Goal: Task Accomplishment & Management: Use online tool/utility

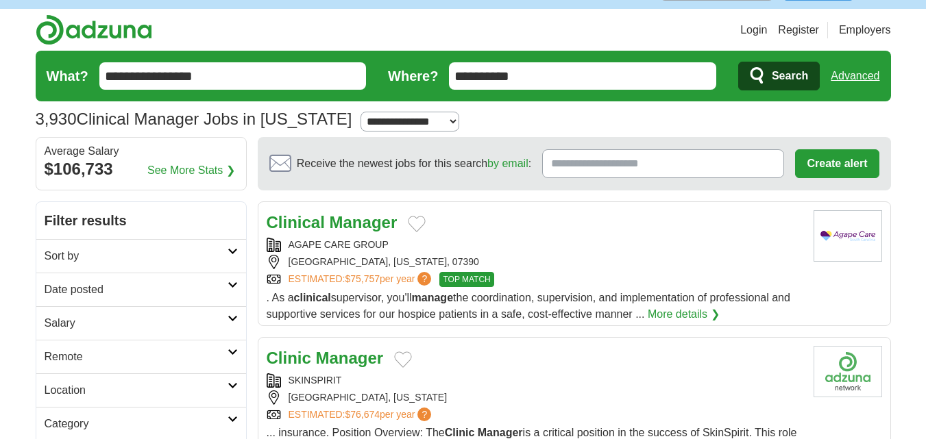
scroll to position [69, 0]
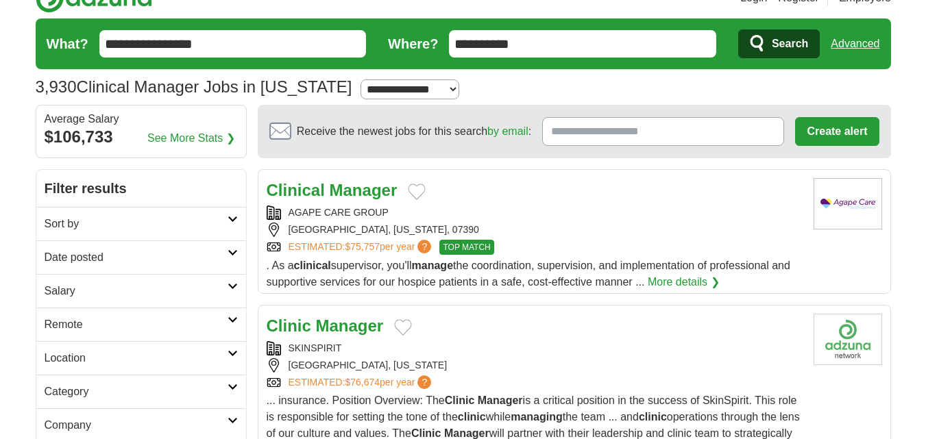
click at [356, 187] on strong "Manager" at bounding box center [364, 190] width 68 height 19
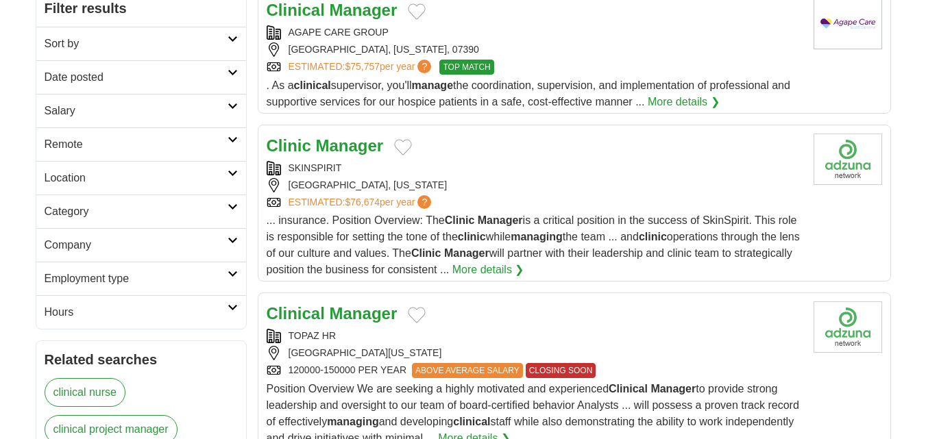
scroll to position [274, 0]
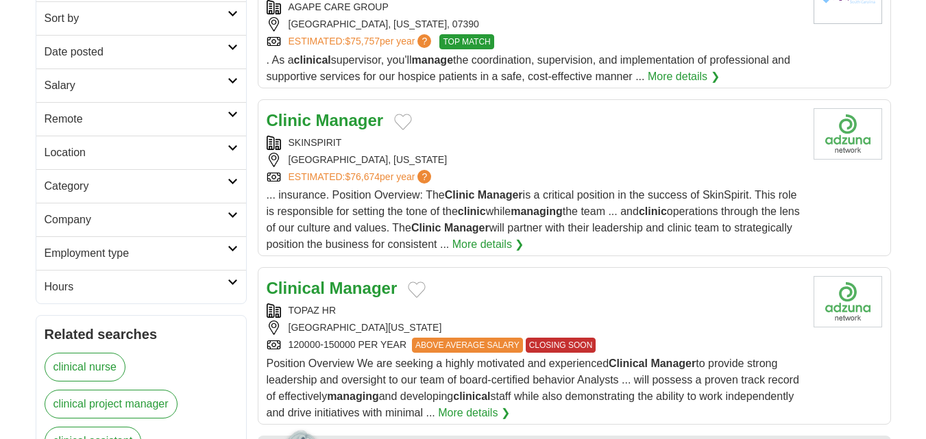
click at [344, 126] on strong "Manager" at bounding box center [350, 120] width 68 height 19
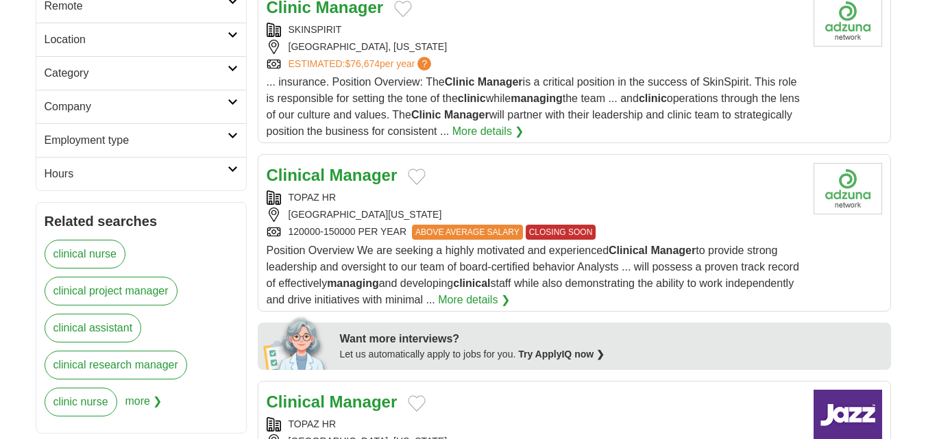
scroll to position [411, 0]
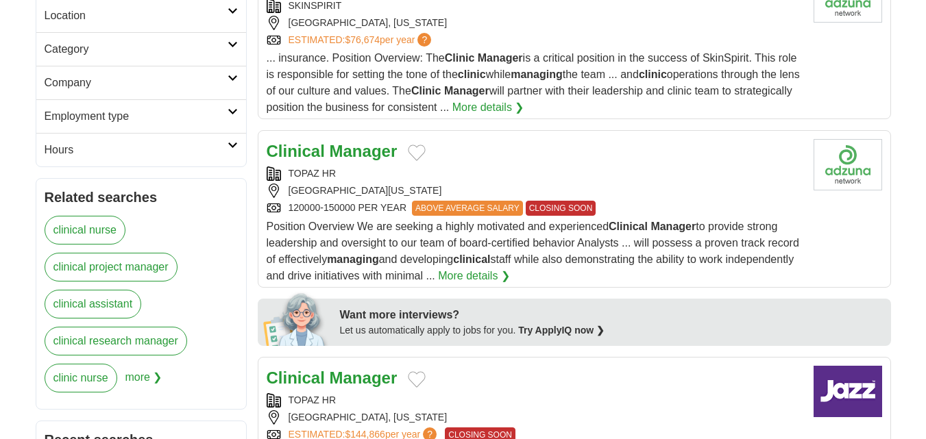
click at [356, 167] on div "TOPAZ HR" at bounding box center [535, 174] width 536 height 14
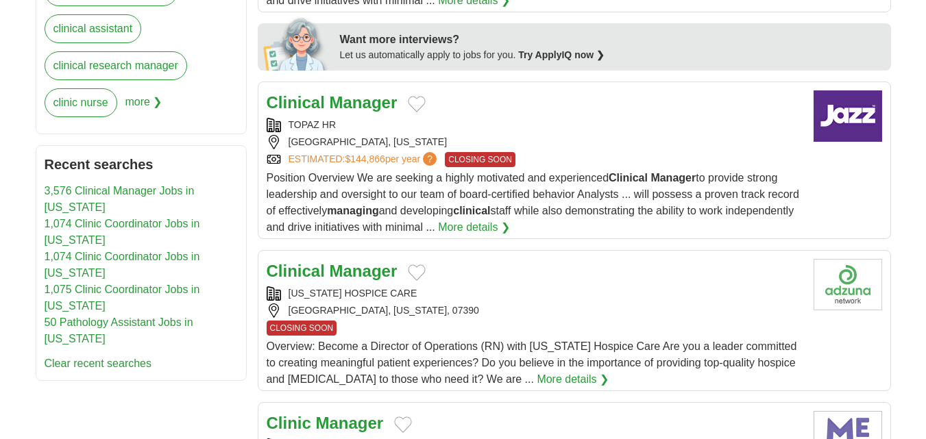
scroll to position [754, 0]
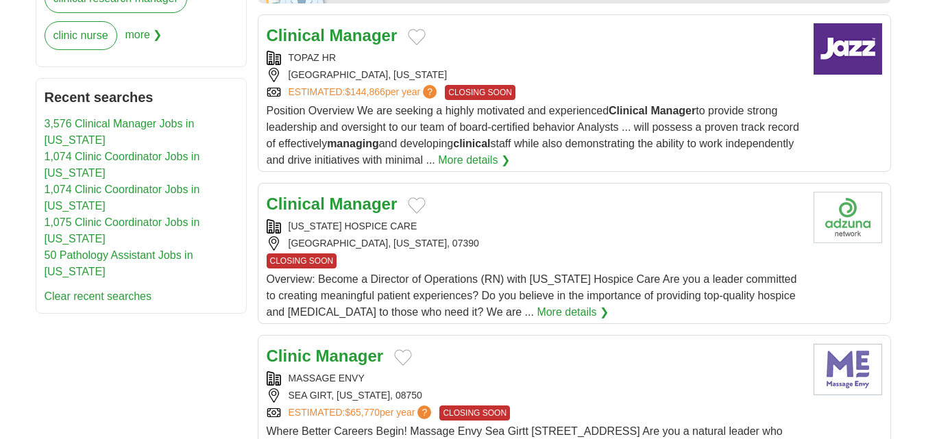
click at [341, 197] on strong "Manager" at bounding box center [364, 204] width 68 height 19
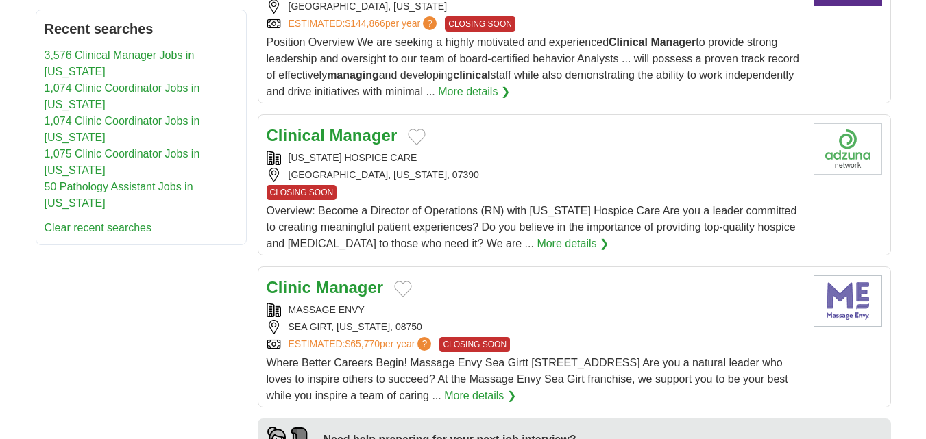
click at [343, 295] on strong "Manager" at bounding box center [350, 287] width 68 height 19
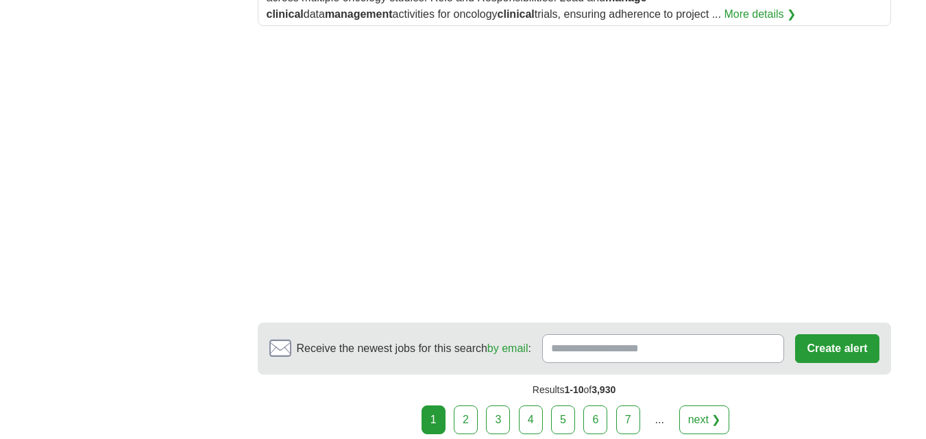
scroll to position [1988, 0]
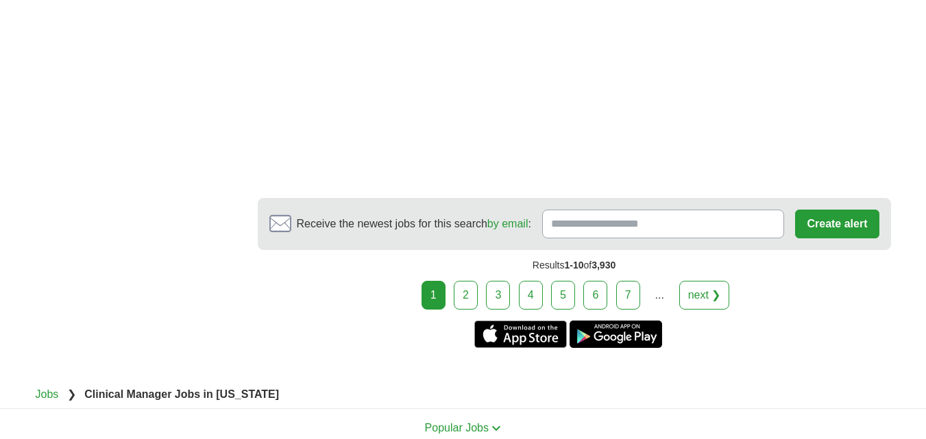
click at [473, 281] on link "2" at bounding box center [466, 295] width 24 height 29
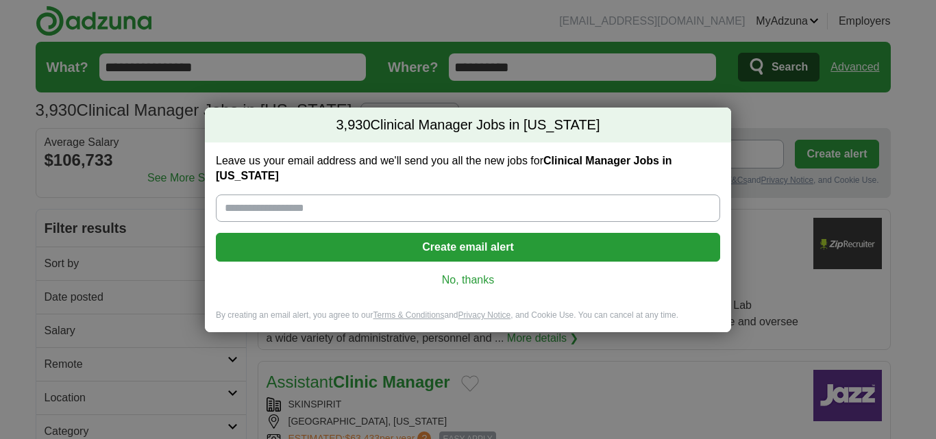
click at [469, 284] on link "No, thanks" at bounding box center [468, 280] width 482 height 15
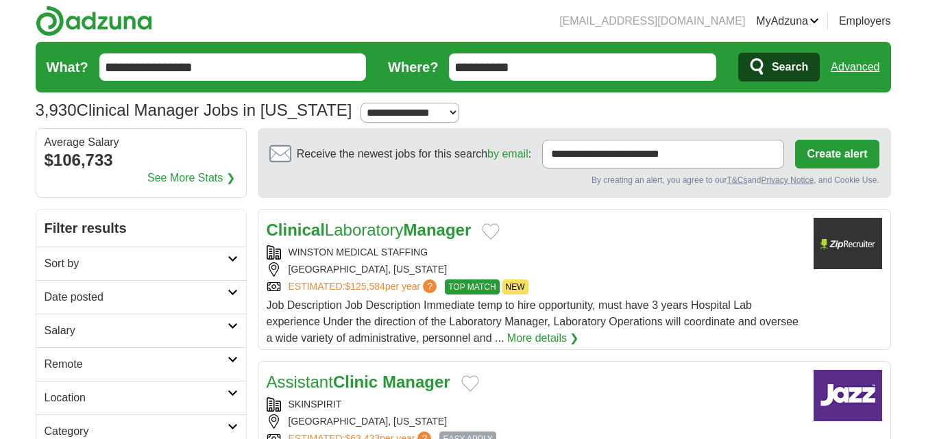
drag, startPoint x: 217, startPoint y: 72, endPoint x: 0, endPoint y: 86, distance: 217.7
paste input "******"
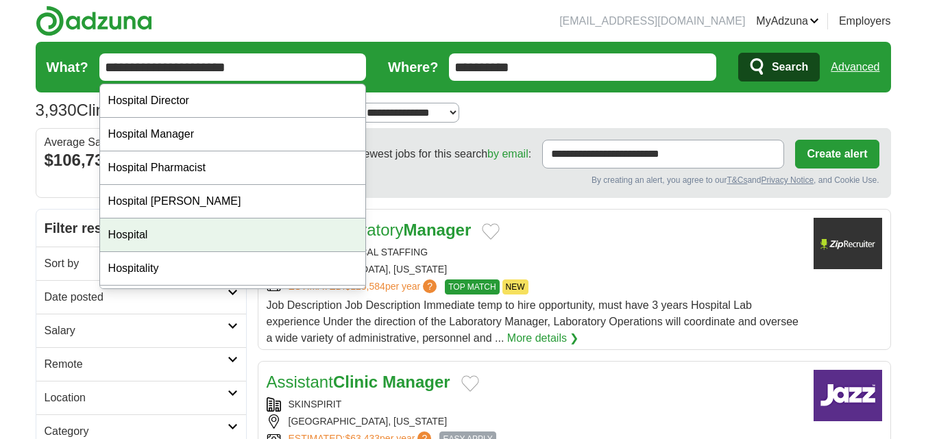
click at [186, 240] on div "Hospital" at bounding box center [233, 236] width 266 height 34
type input "********"
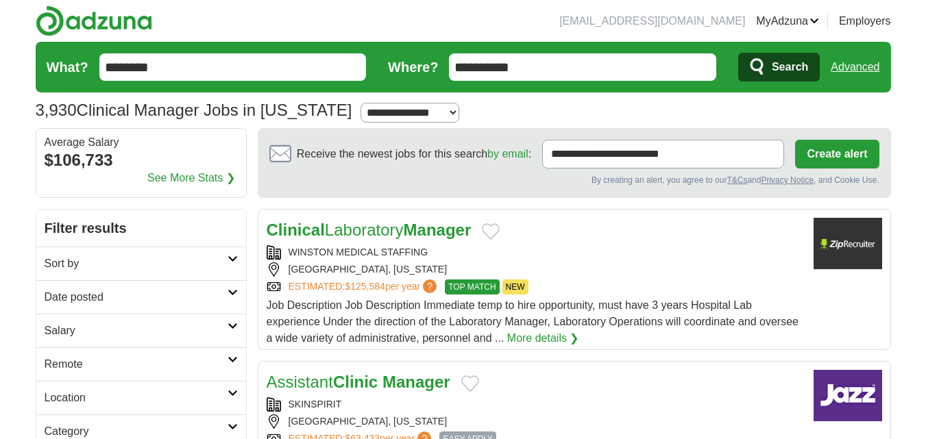
click at [794, 73] on span "Search" at bounding box center [790, 66] width 36 height 27
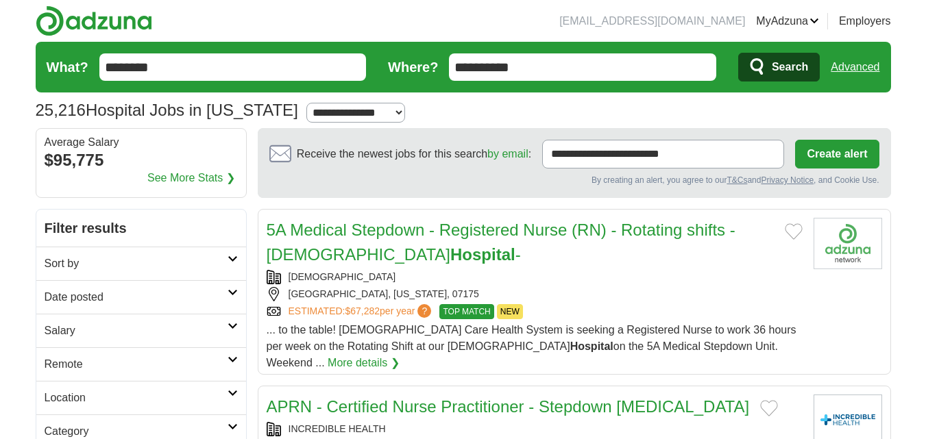
paste input "********"
drag, startPoint x: 0, startPoint y: 94, endPoint x: 0, endPoint y: 119, distance: 25.4
type input "**********"
click at [796, 67] on span "Search" at bounding box center [790, 66] width 36 height 27
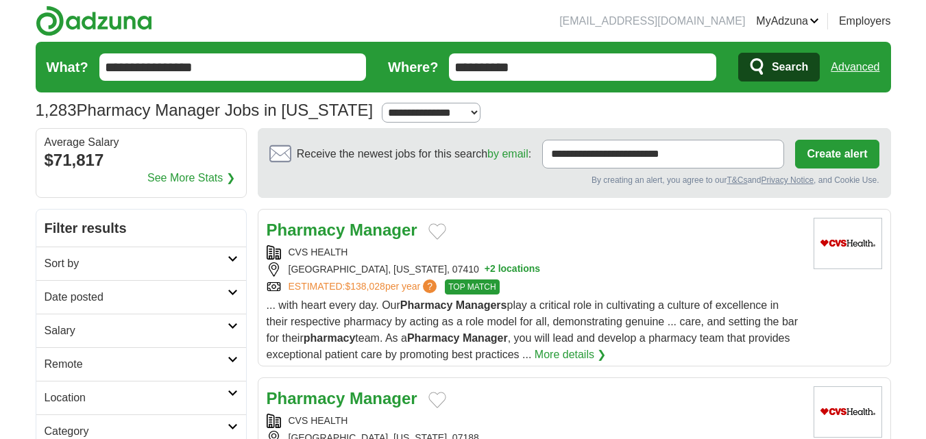
click at [380, 228] on strong "Manager" at bounding box center [384, 230] width 68 height 19
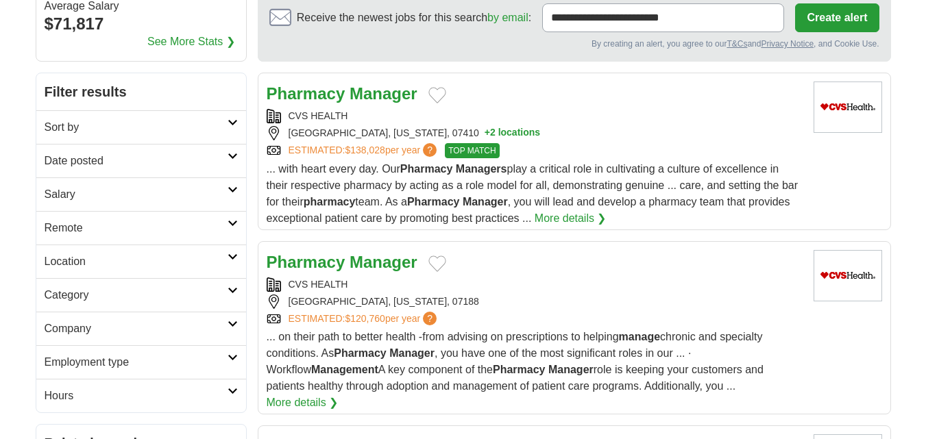
scroll to position [137, 0]
click at [363, 262] on strong "Manager" at bounding box center [384, 261] width 68 height 19
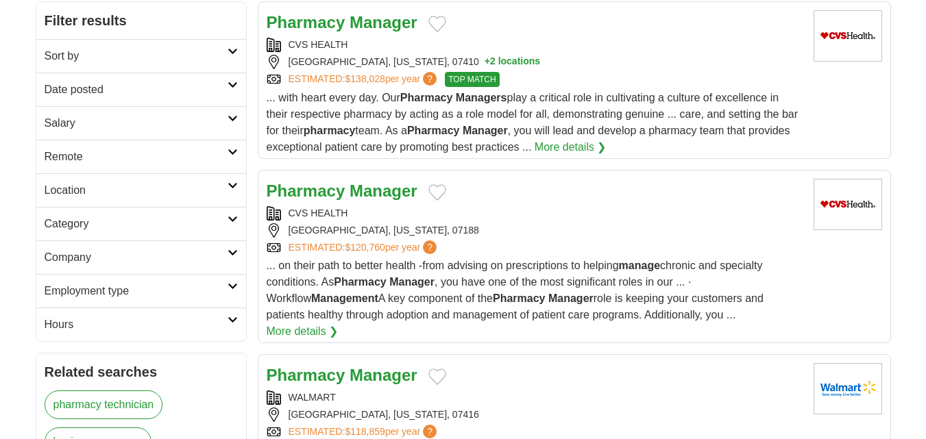
scroll to position [274, 0]
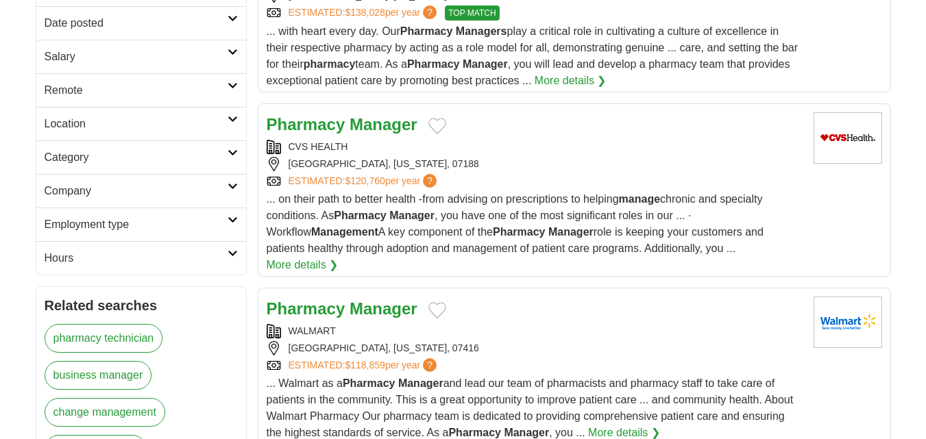
click at [401, 300] on strong "Manager" at bounding box center [384, 309] width 68 height 19
click at [338, 300] on strong "Pharmacy" at bounding box center [306, 309] width 79 height 19
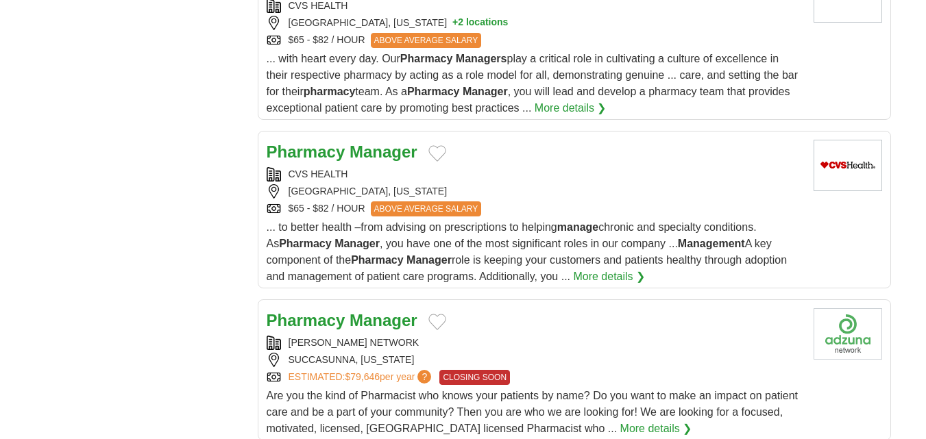
scroll to position [1439, 0]
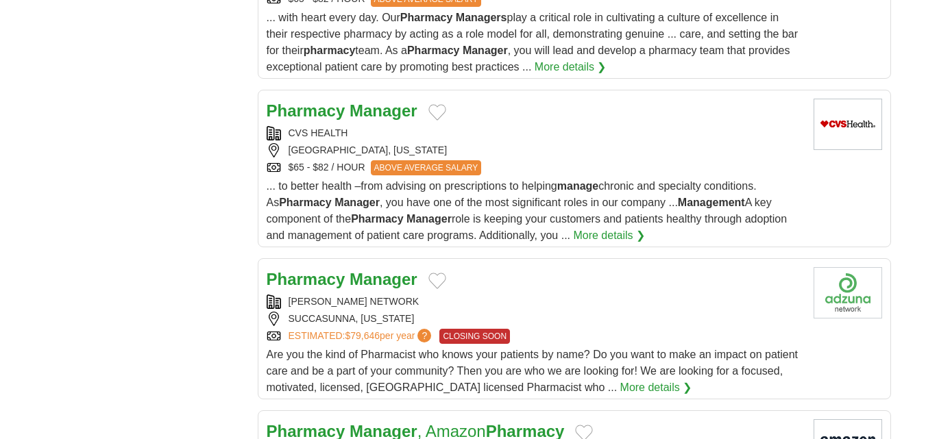
click at [358, 270] on strong "Manager" at bounding box center [384, 279] width 68 height 19
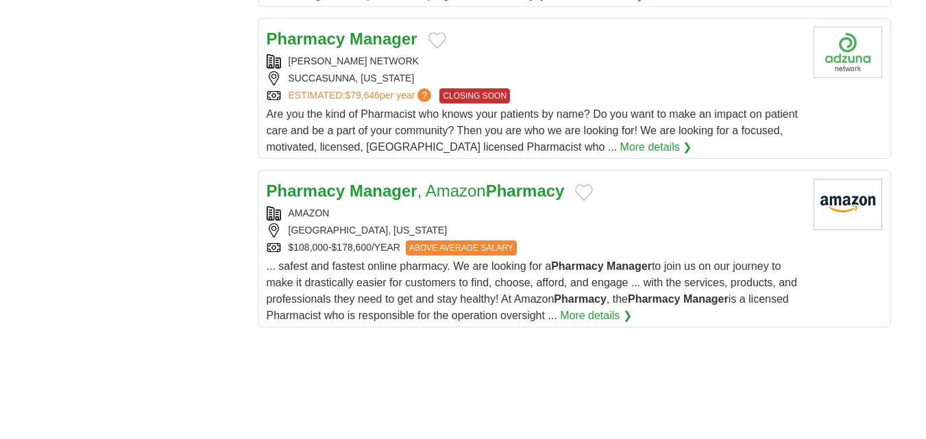
scroll to position [1713, 0]
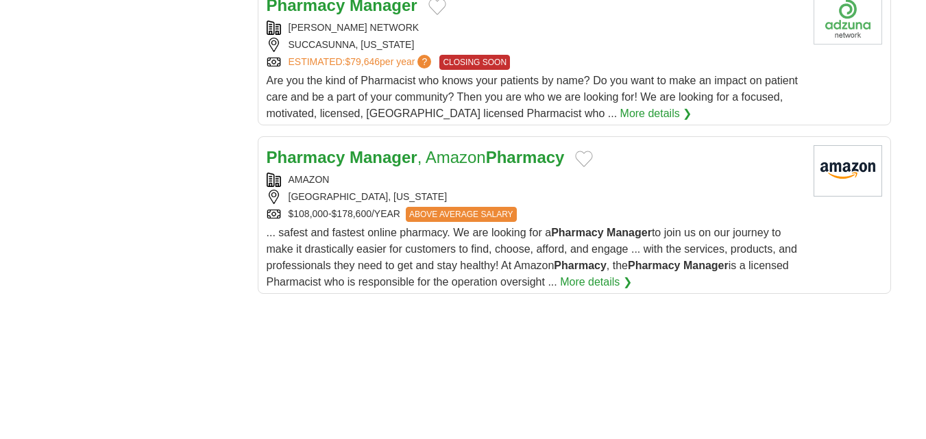
click at [408, 148] on strong "Manager" at bounding box center [384, 157] width 68 height 19
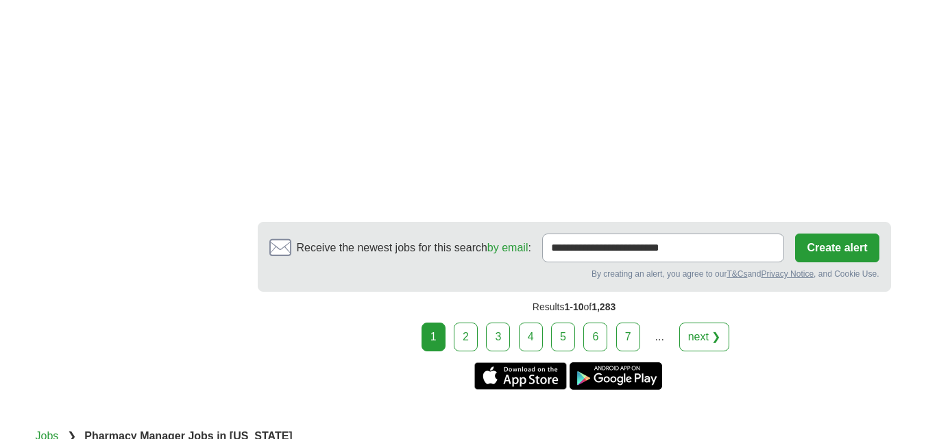
scroll to position [2536, 0]
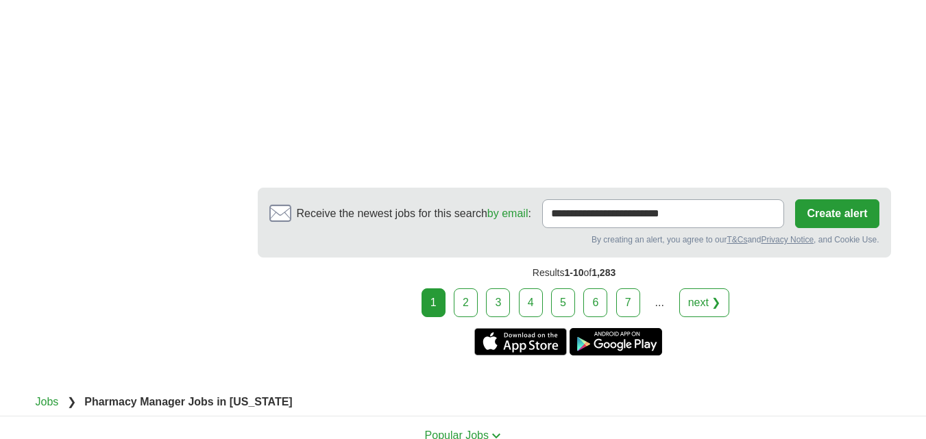
click at [473, 289] on link "2" at bounding box center [466, 303] width 24 height 29
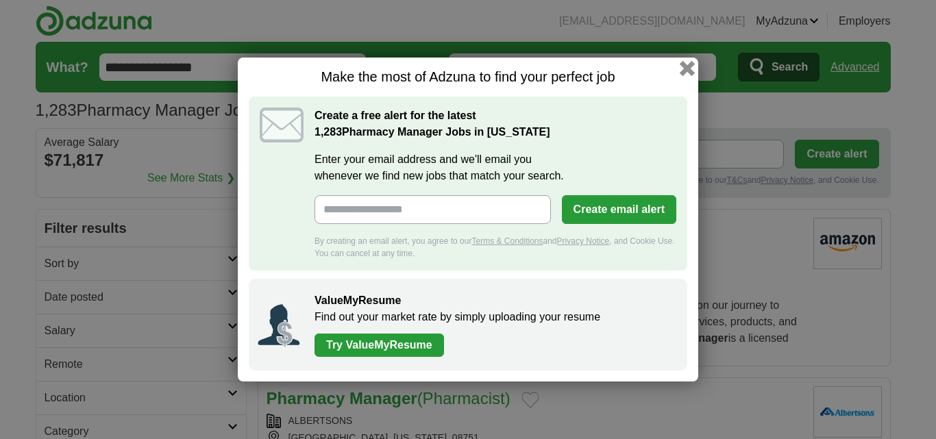
click at [695, 71] on button "button" at bounding box center [687, 68] width 15 height 15
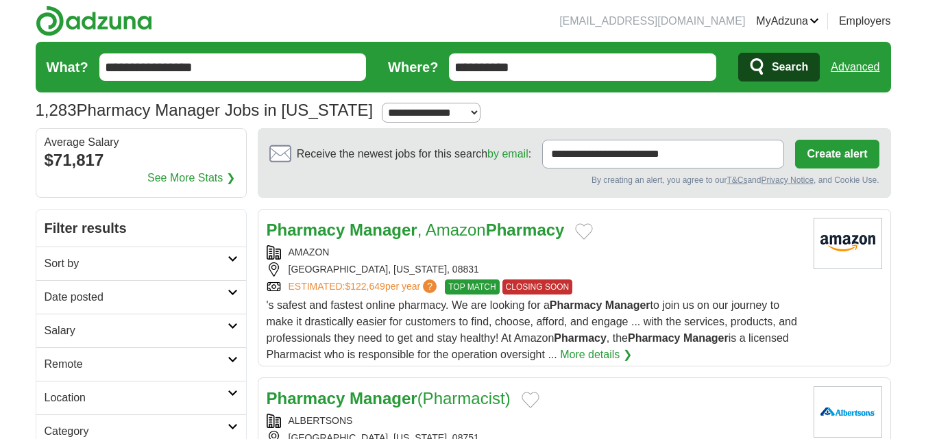
click at [695, 71] on input "**********" at bounding box center [582, 66] width 267 height 27
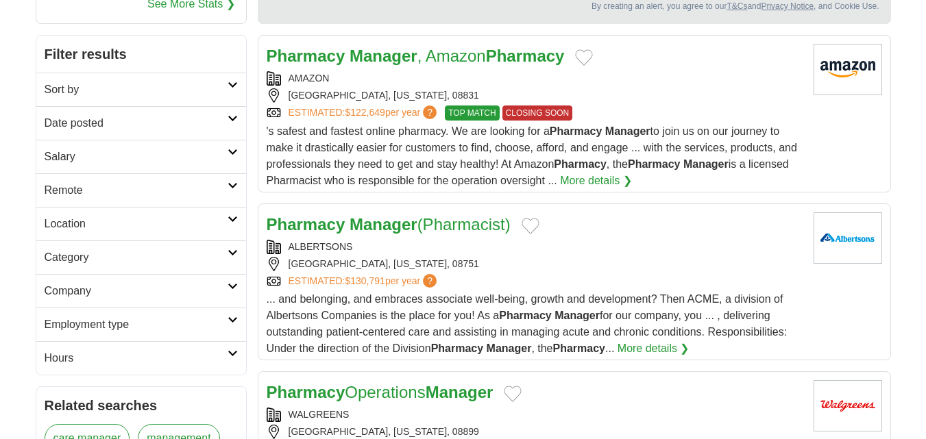
scroll to position [206, 0]
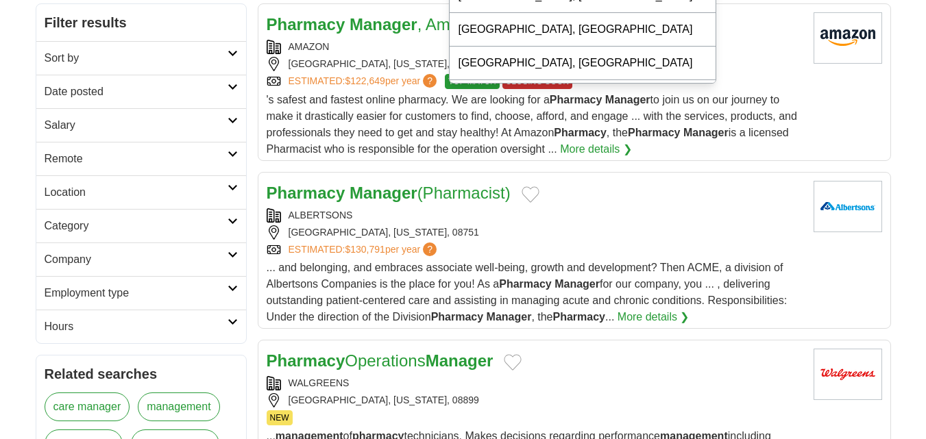
click at [358, 198] on strong "Manager" at bounding box center [384, 193] width 68 height 19
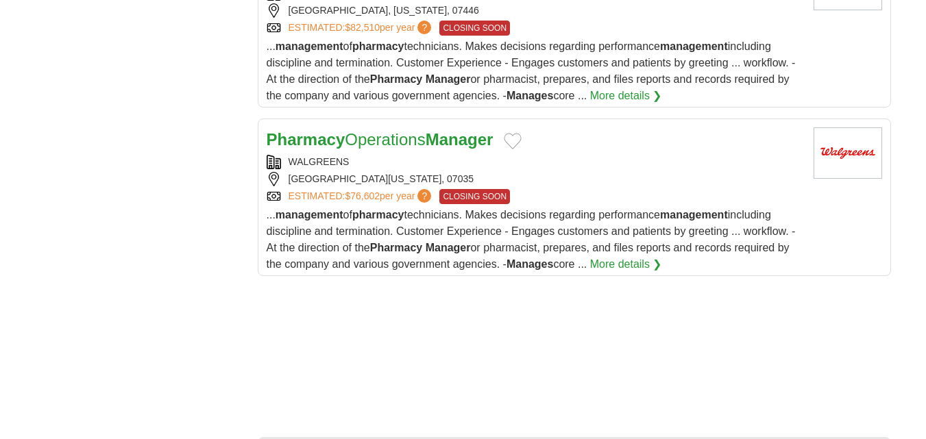
scroll to position [1919, 0]
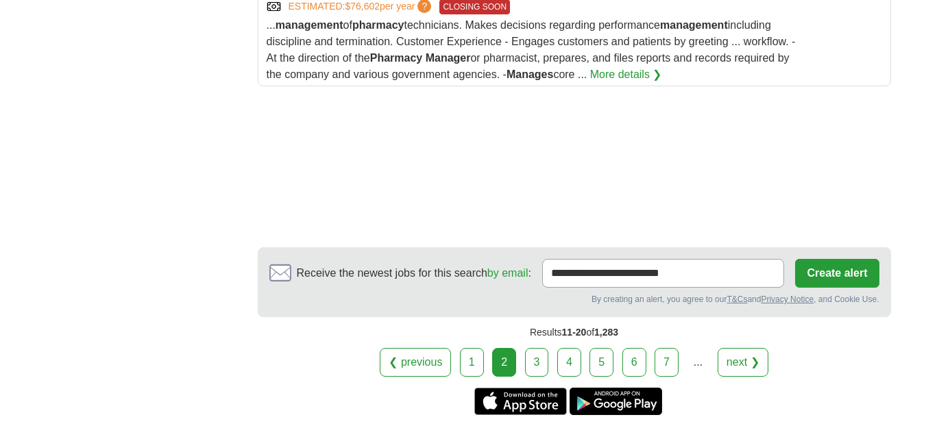
click at [530, 357] on link "3" at bounding box center [537, 362] width 24 height 29
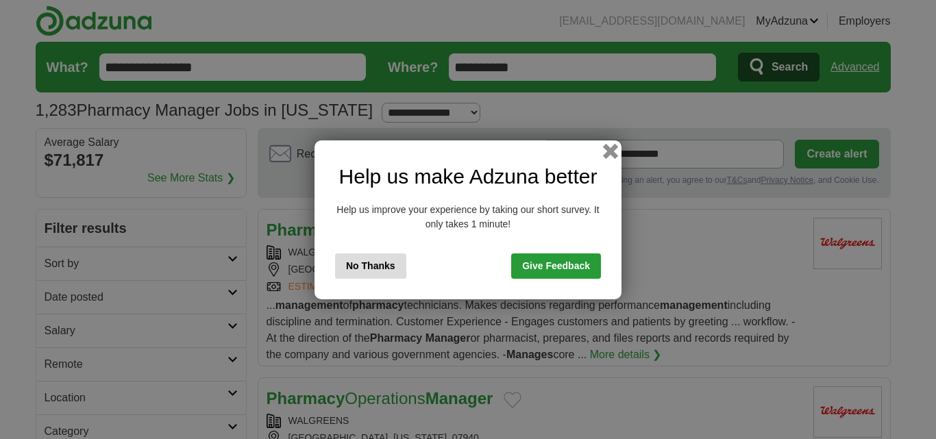
click at [608, 149] on button "button" at bounding box center [610, 150] width 15 height 15
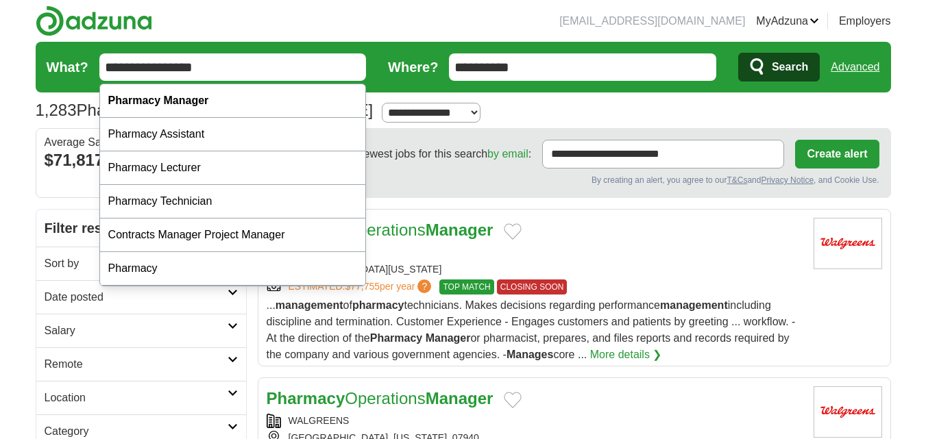
drag, startPoint x: 210, startPoint y: 61, endPoint x: 0, endPoint y: 103, distance: 213.8
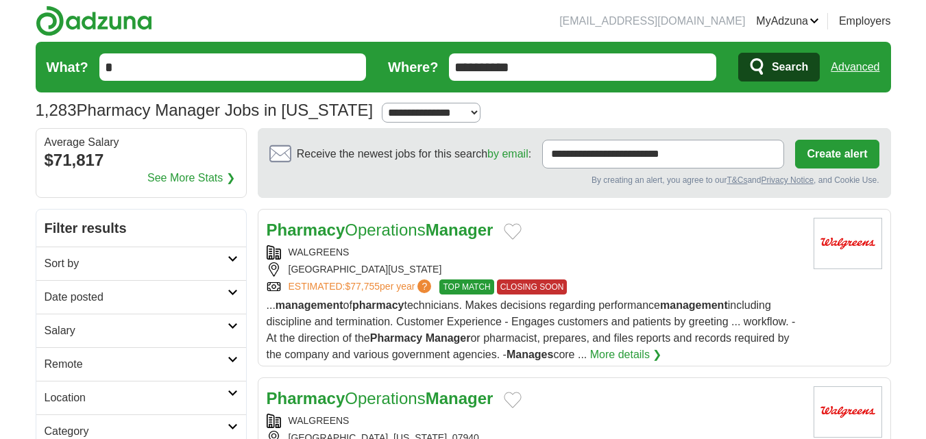
paste input "**********"
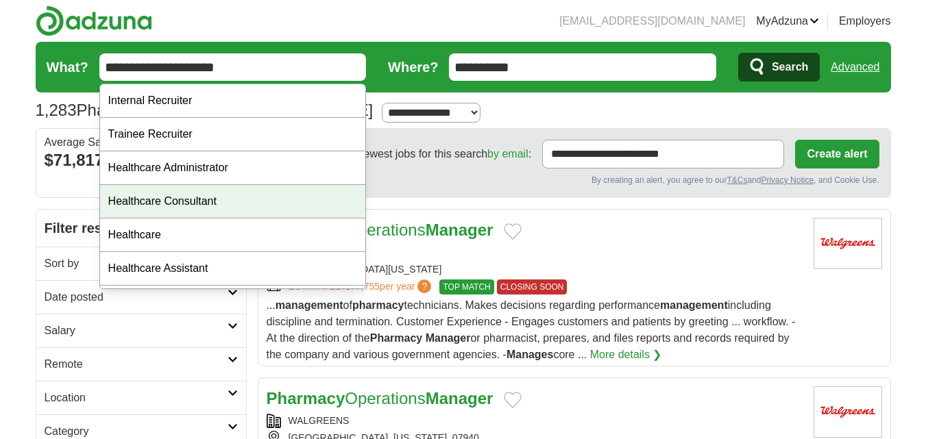
type input "**********"
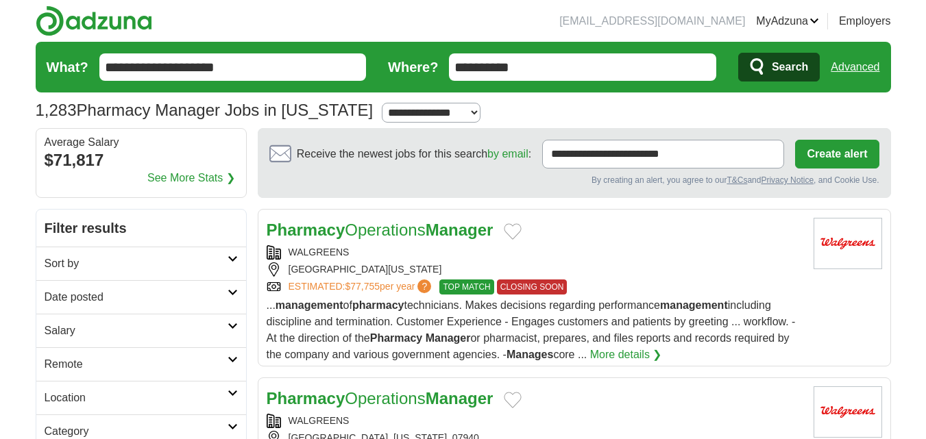
drag, startPoint x: 230, startPoint y: 197, endPoint x: 424, endPoint y: 139, distance: 202.5
click at [776, 68] on span "Search" at bounding box center [790, 66] width 36 height 27
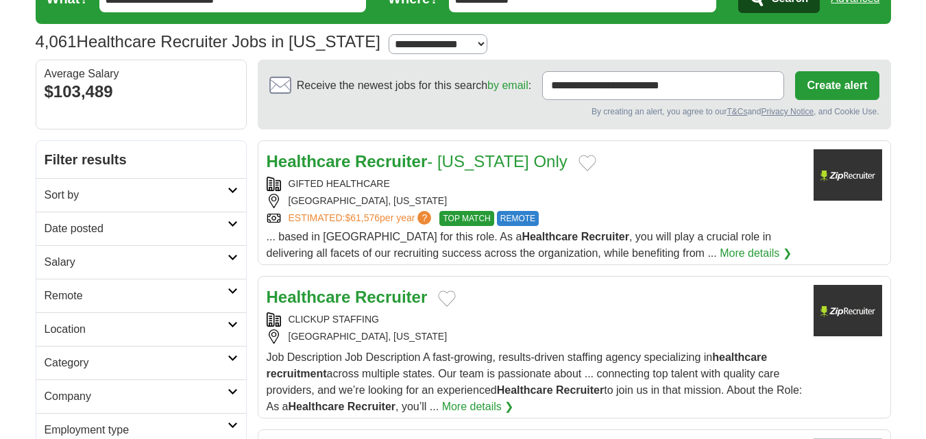
click at [415, 162] on strong "Recruiter" at bounding box center [391, 161] width 72 height 19
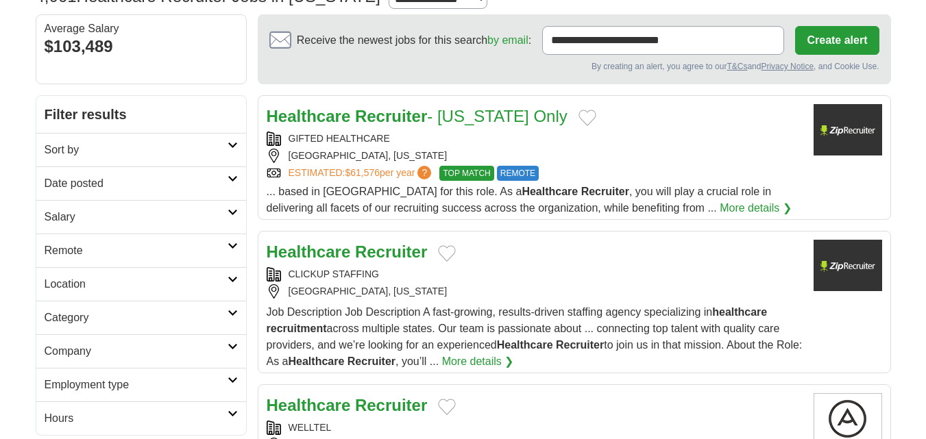
scroll to position [137, 0]
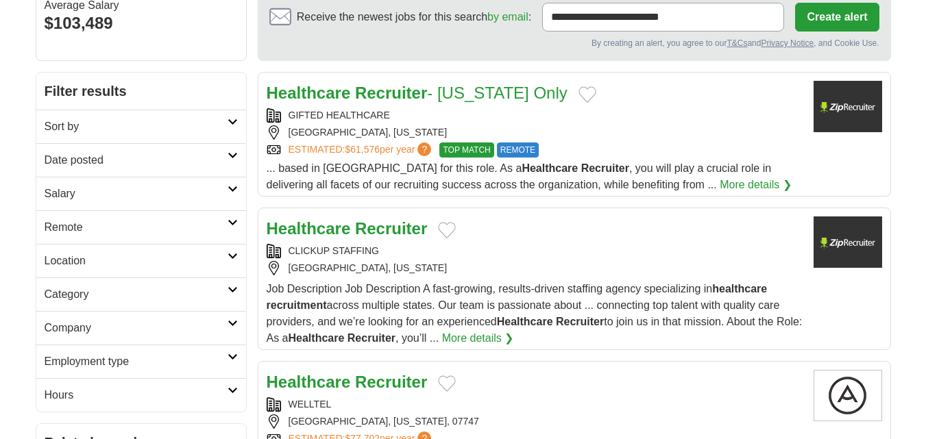
click at [381, 232] on strong "Recruiter" at bounding box center [391, 228] width 72 height 19
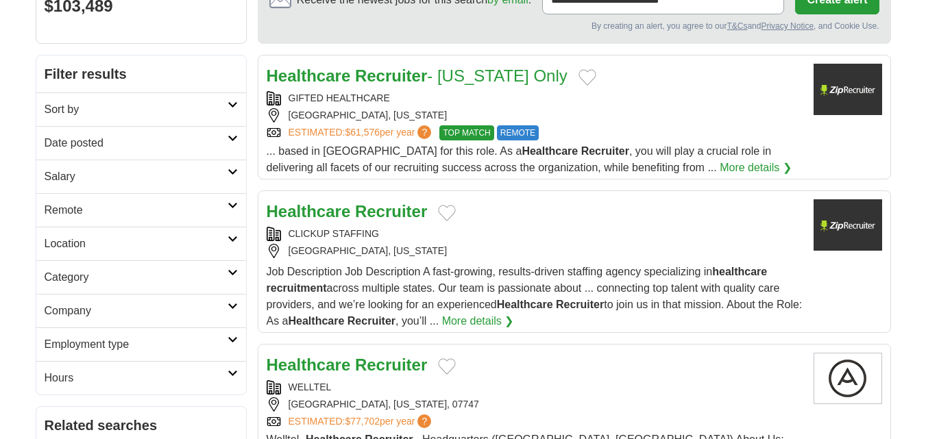
scroll to position [274, 0]
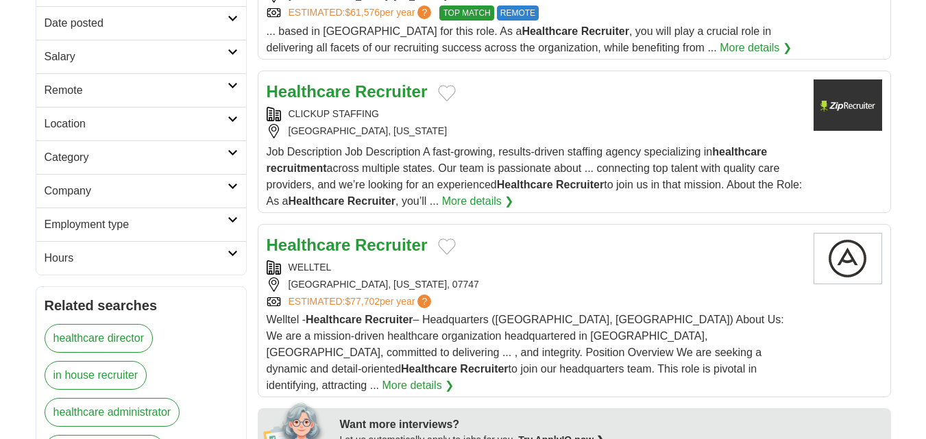
click at [374, 244] on strong "Recruiter" at bounding box center [391, 245] width 72 height 19
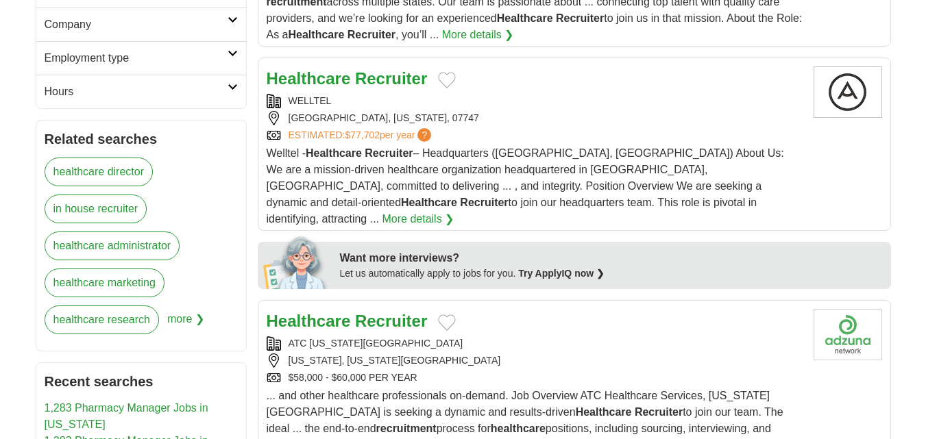
scroll to position [480, 0]
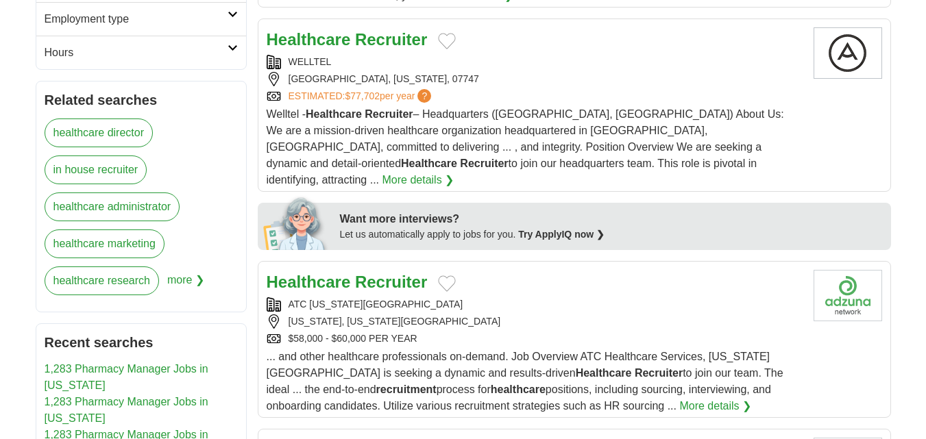
click at [378, 273] on strong "Recruiter" at bounding box center [391, 282] width 72 height 19
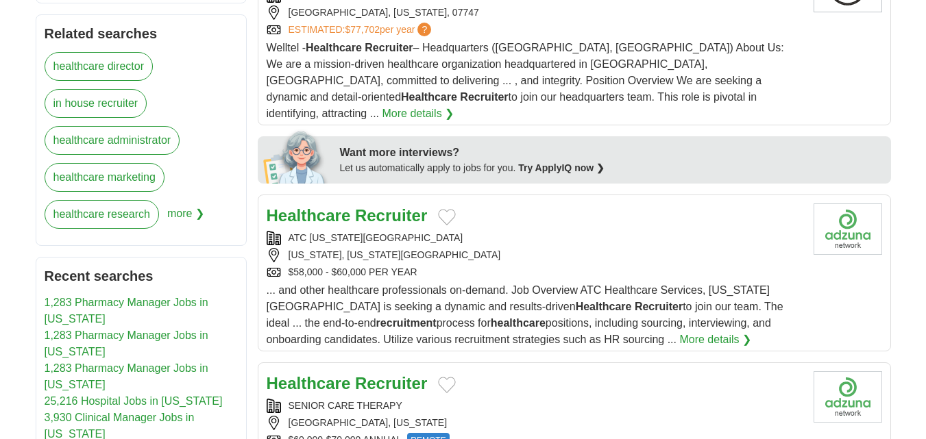
scroll to position [685, 0]
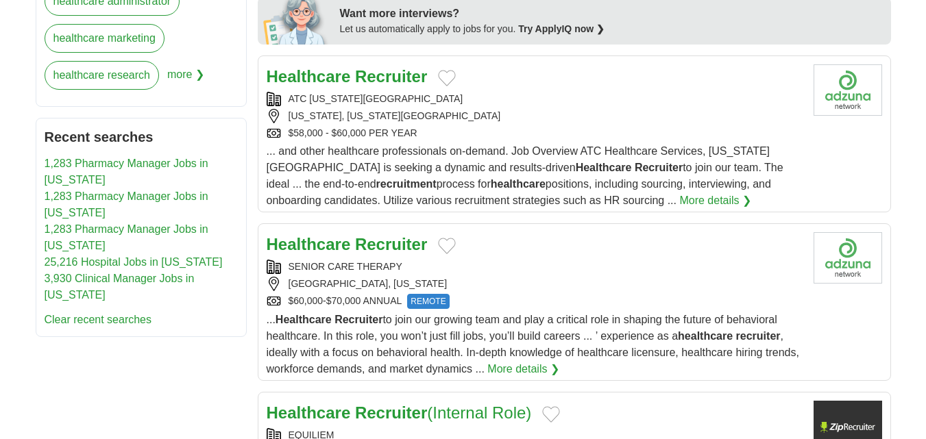
click at [355, 236] on strong "Recruiter" at bounding box center [391, 244] width 72 height 19
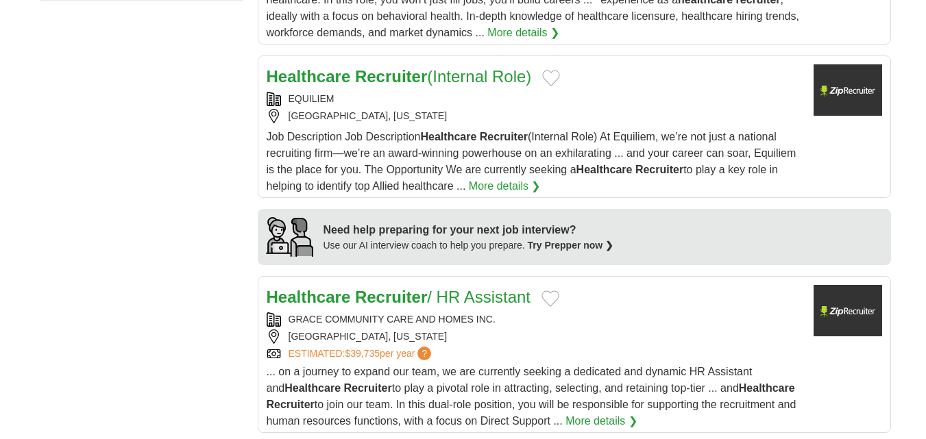
scroll to position [1028, 0]
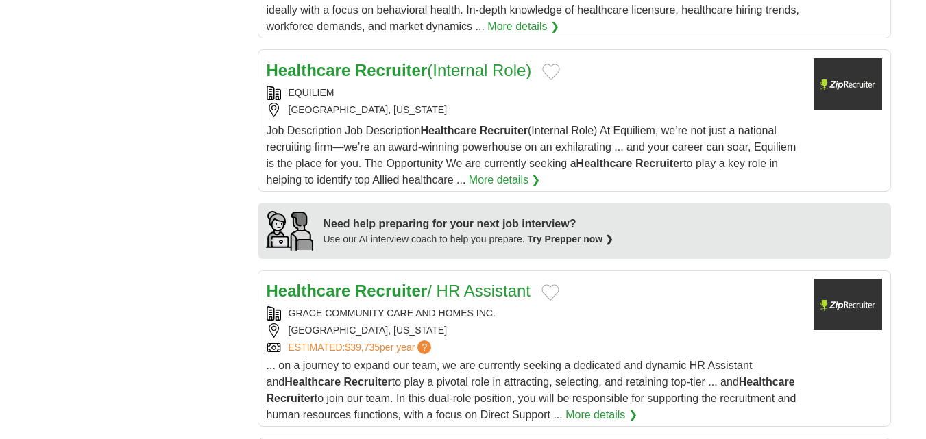
click at [367, 282] on strong "Recruiter" at bounding box center [391, 291] width 72 height 19
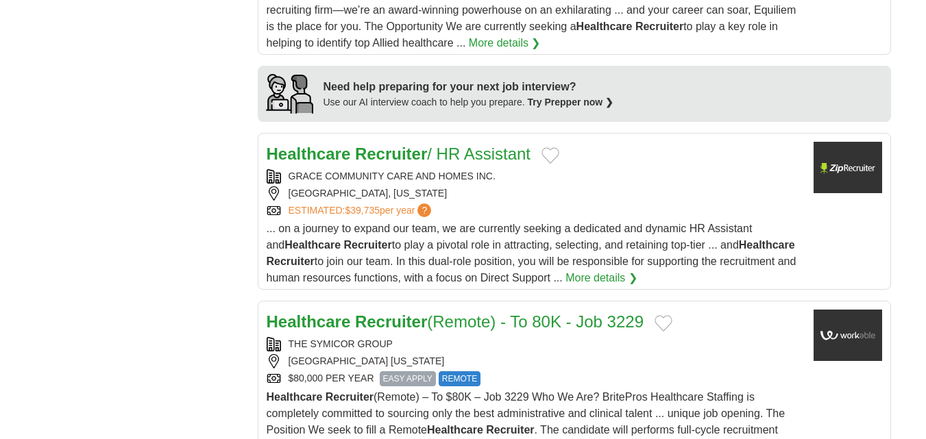
scroll to position [1302, 0]
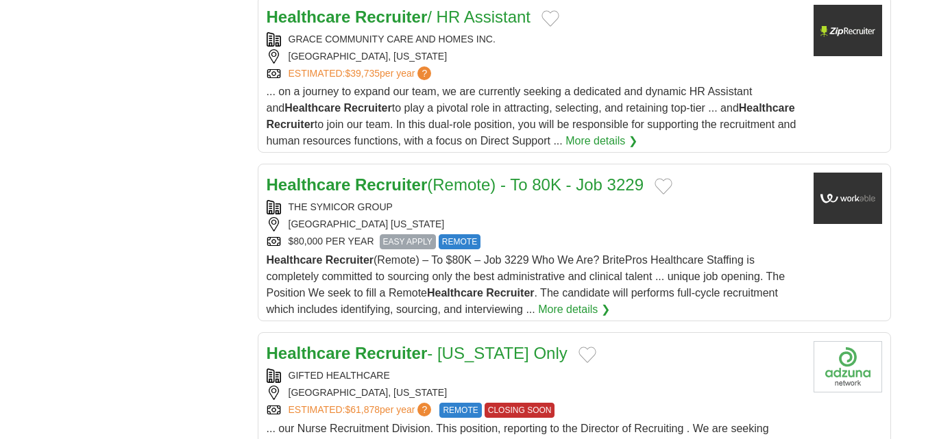
click at [400, 175] on strong "Recruiter" at bounding box center [391, 184] width 72 height 19
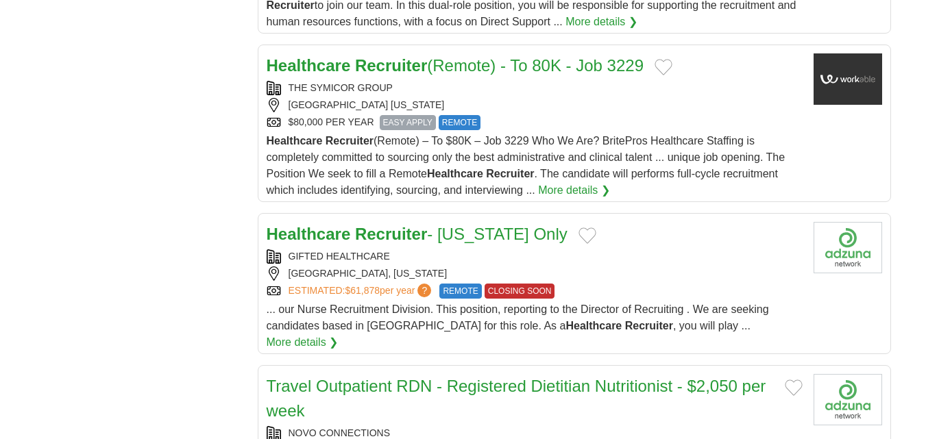
scroll to position [1508, 0]
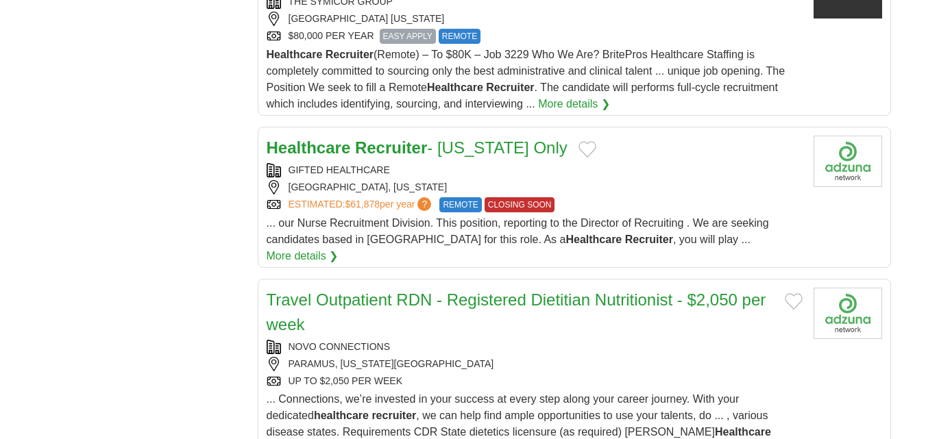
click at [382, 138] on strong "Recruiter" at bounding box center [391, 147] width 72 height 19
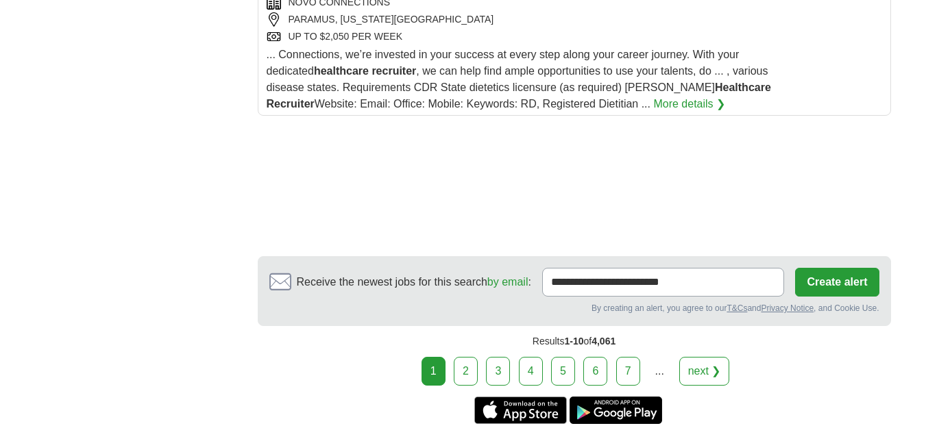
scroll to position [1919, 0]
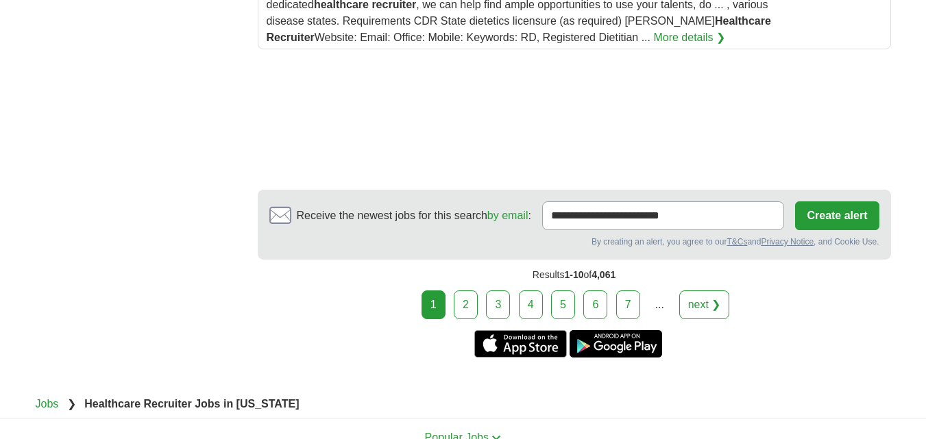
click at [464, 291] on link "2" at bounding box center [466, 305] width 24 height 29
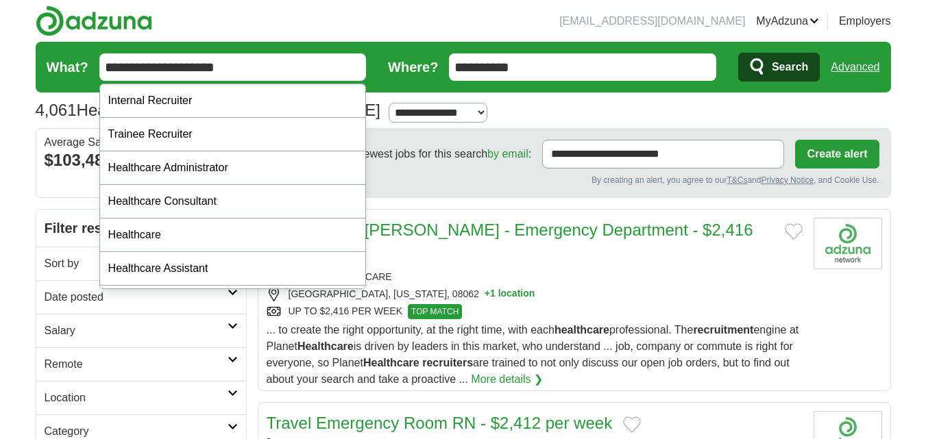
paste input "***"
drag, startPoint x: 173, startPoint y: 75, endPoint x: 0, endPoint y: 125, distance: 180.5
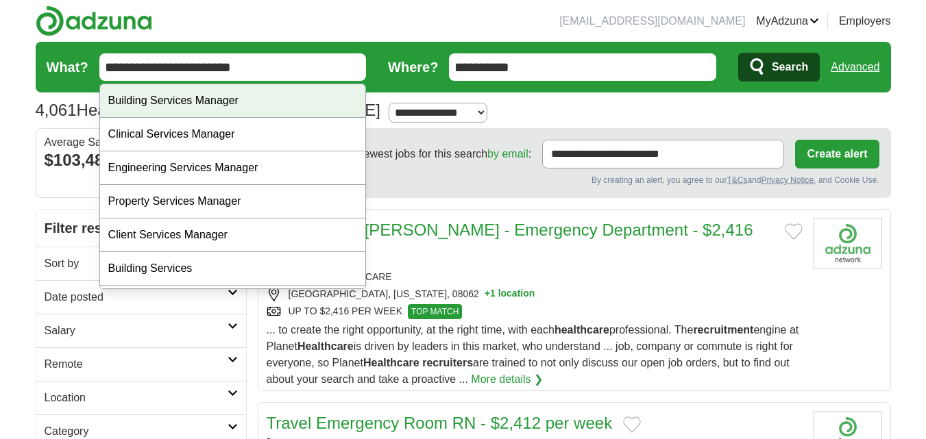
click at [265, 101] on div "Building Services Manager" at bounding box center [233, 101] width 266 height 34
type input "**********"
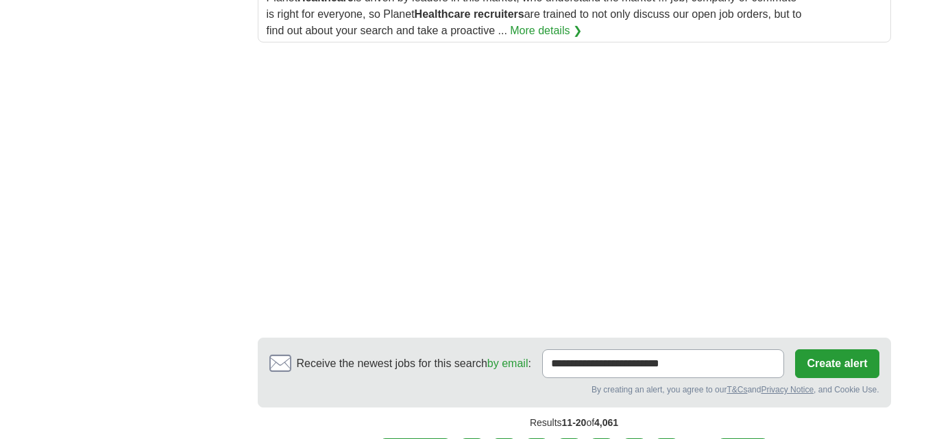
scroll to position [2285, 0]
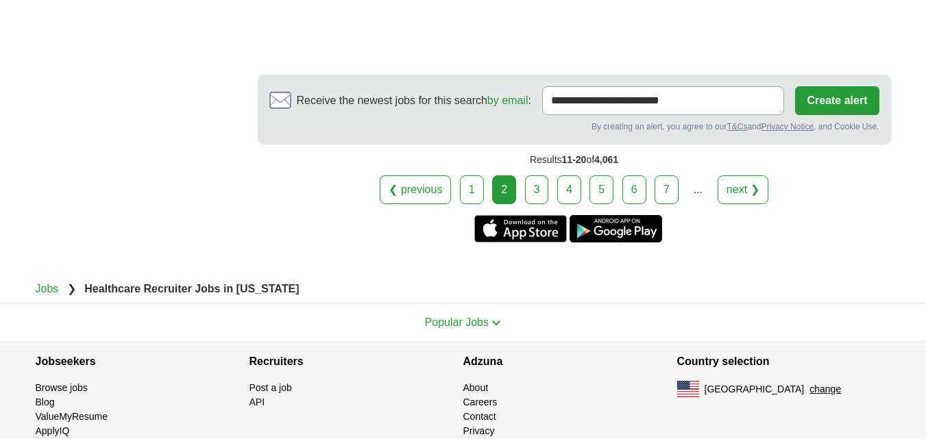
click at [465, 175] on link "1" at bounding box center [472, 189] width 24 height 29
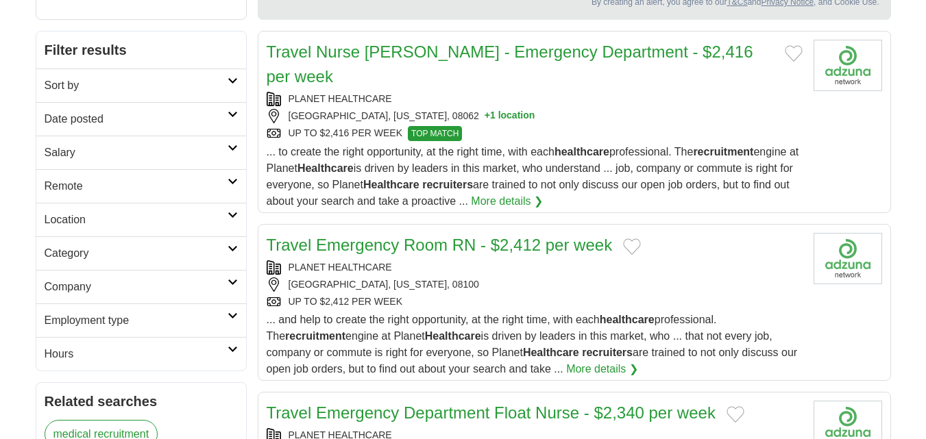
scroll to position [8, 0]
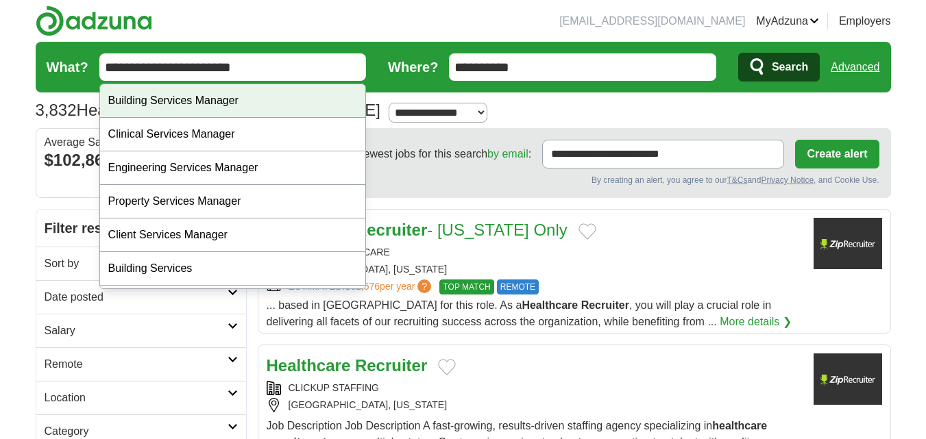
click at [254, 99] on div "Building Services Manager" at bounding box center [233, 101] width 266 height 34
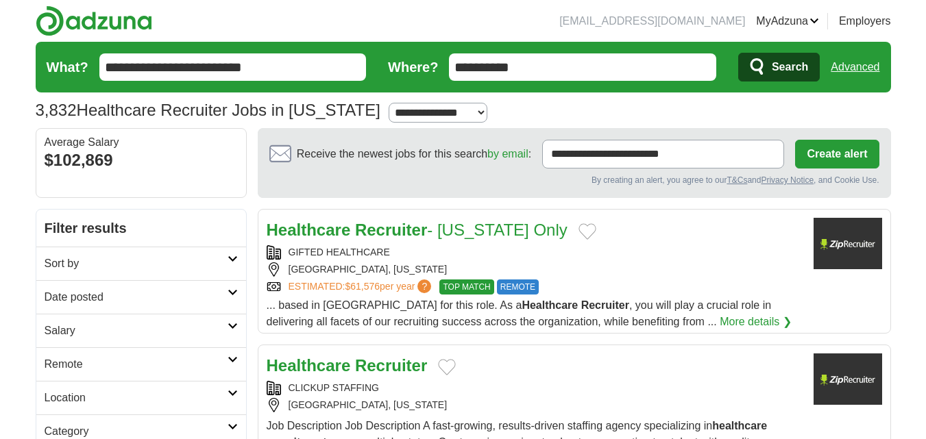
drag, startPoint x: 306, startPoint y: 62, endPoint x: 0, endPoint y: 85, distance: 307.2
paste input "text"
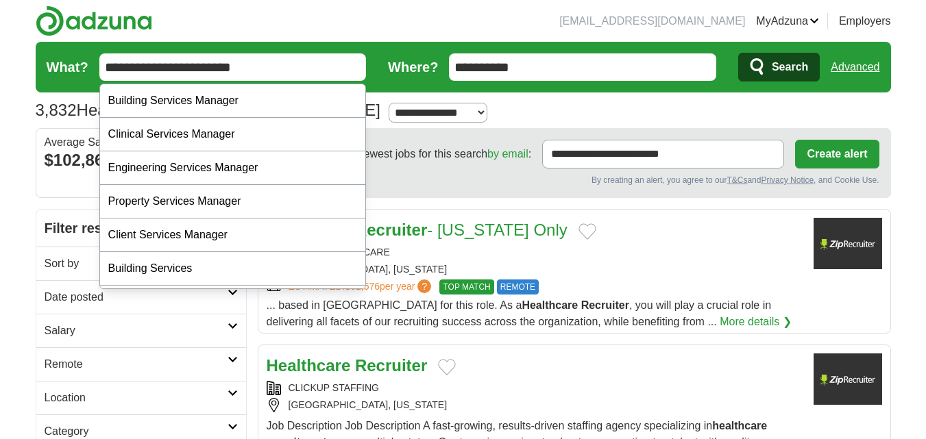
type input "**********"
click at [782, 64] on span "Search" at bounding box center [790, 66] width 36 height 27
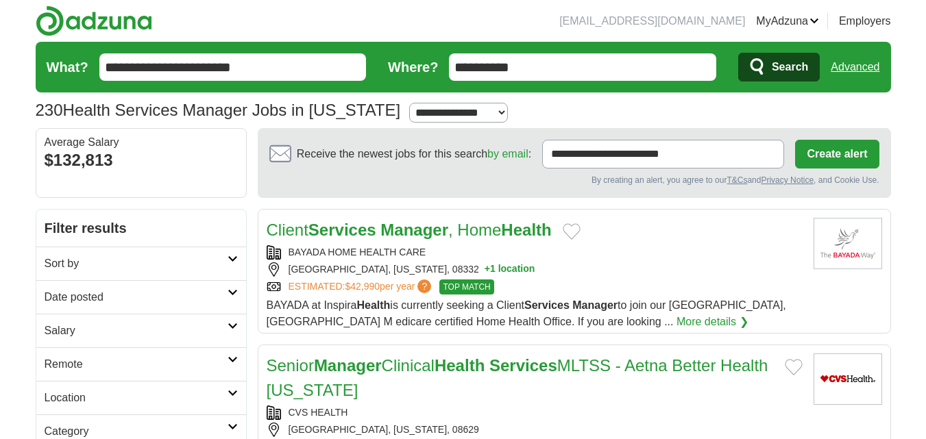
click at [426, 230] on strong "Manager" at bounding box center [414, 230] width 68 height 19
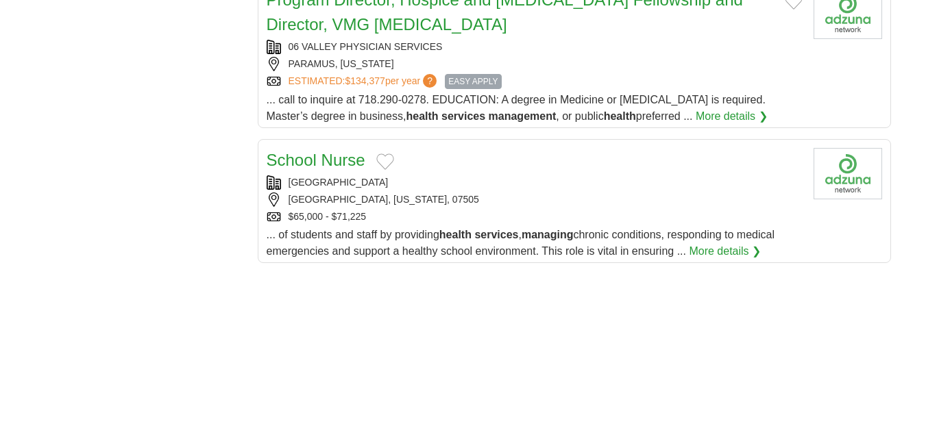
scroll to position [1782, 0]
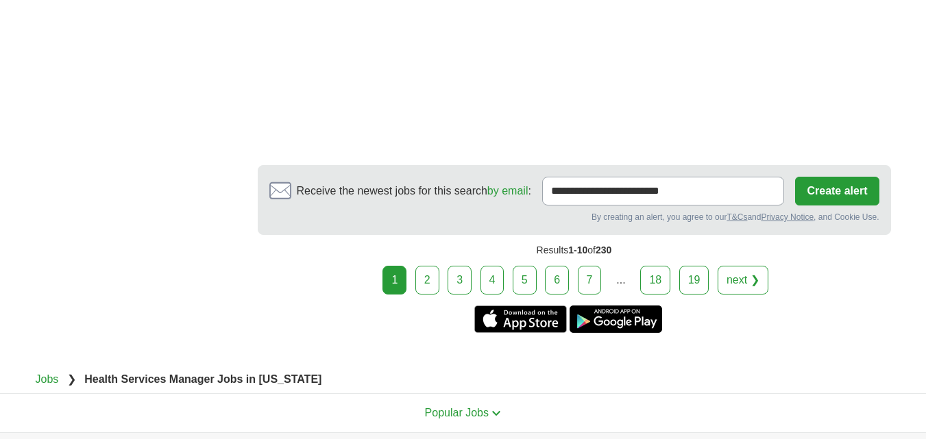
click at [433, 295] on link "2" at bounding box center [427, 280] width 24 height 29
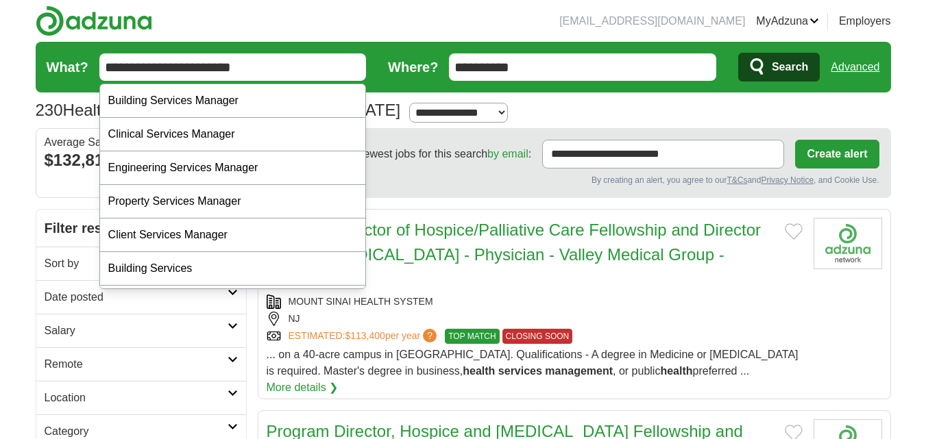
paste input "text"
drag, startPoint x: 269, startPoint y: 73, endPoint x: 0, endPoint y: 93, distance: 270.0
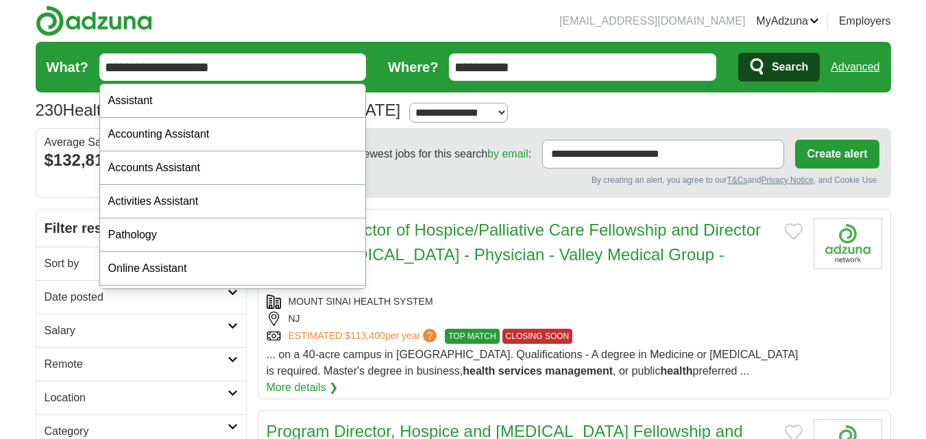
click at [298, 58] on input "**********" at bounding box center [232, 66] width 267 height 27
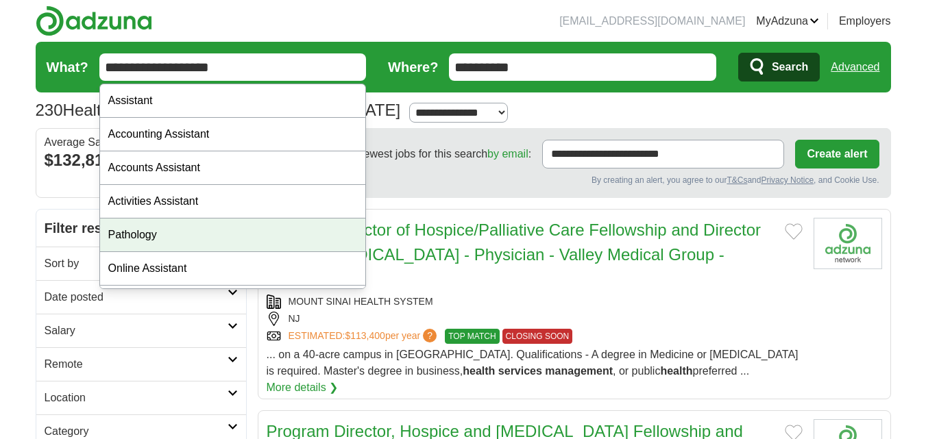
click at [194, 238] on div "Pathology" at bounding box center [233, 236] width 266 height 34
type input "*********"
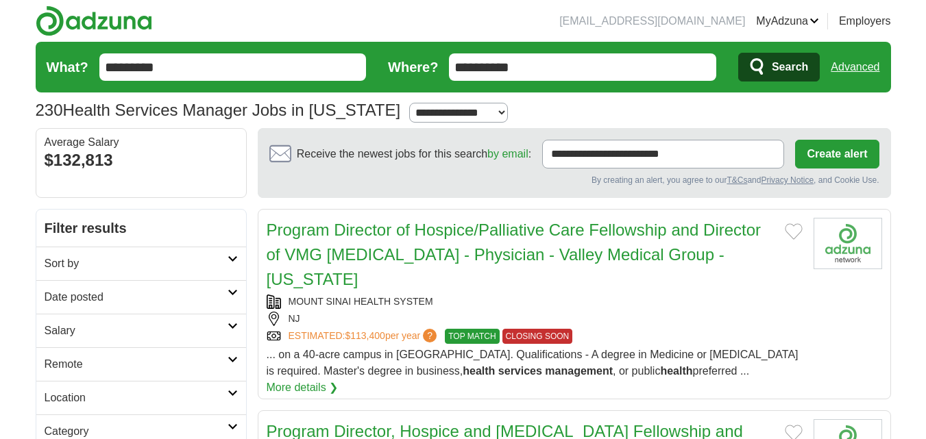
click at [783, 71] on span "Search" at bounding box center [790, 66] width 36 height 27
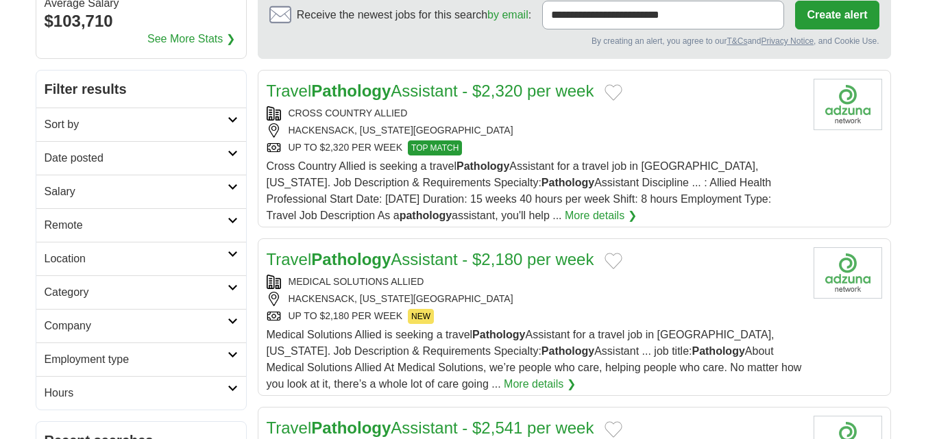
scroll to position [206, 0]
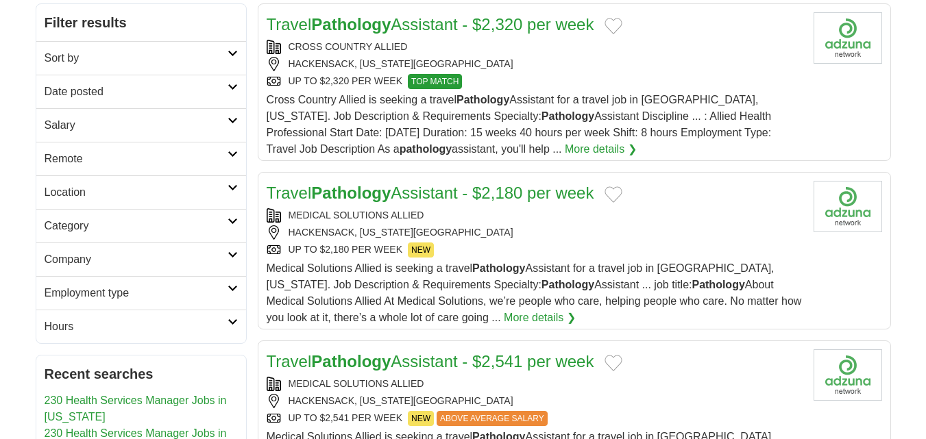
click at [366, 23] on strong "Pathology" at bounding box center [351, 24] width 80 height 19
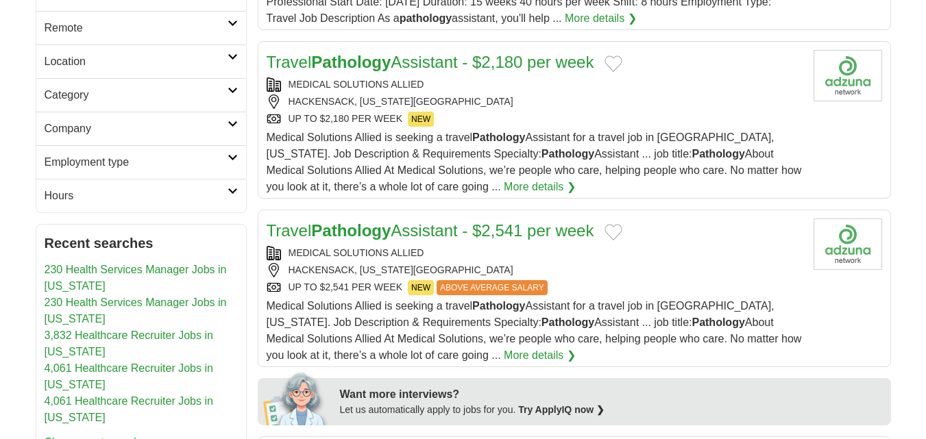
scroll to position [343, 0]
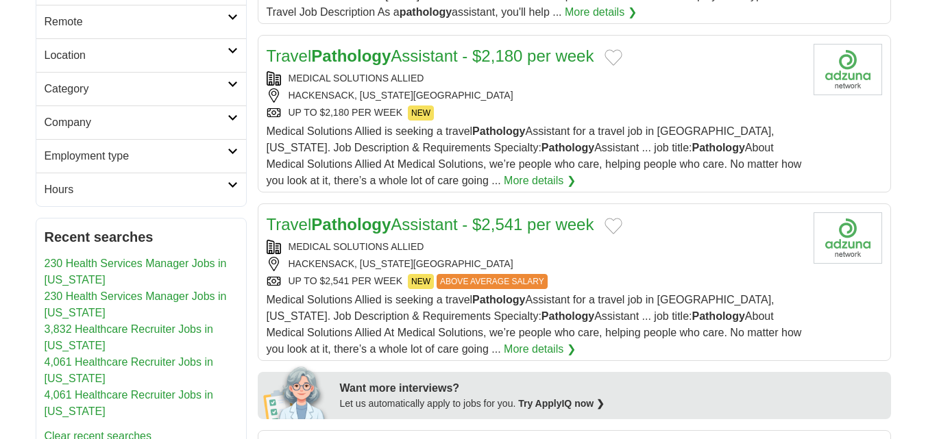
click at [384, 62] on strong "Pathology" at bounding box center [351, 56] width 80 height 19
click at [428, 223] on link "Travel Pathology Assistant - $2,541 per week" at bounding box center [431, 224] width 328 height 19
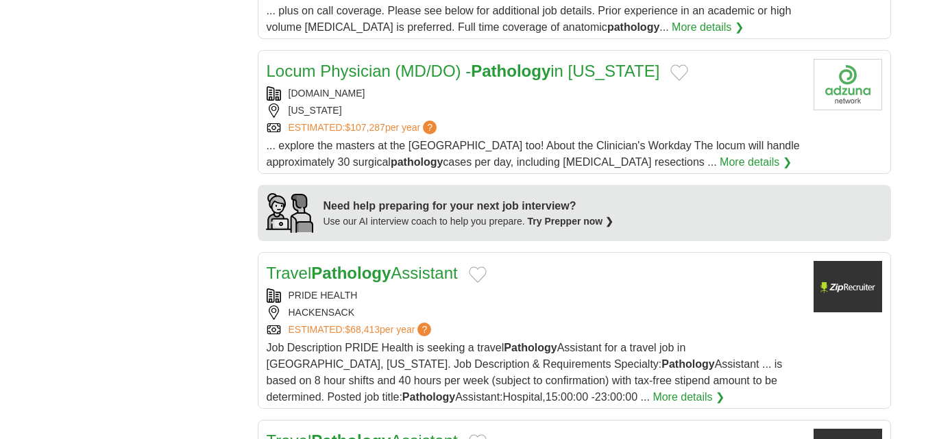
scroll to position [1165, 0]
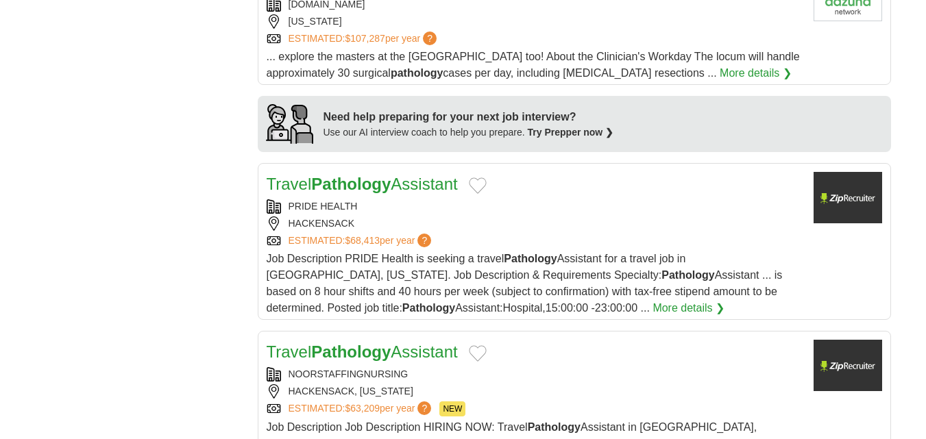
click at [391, 175] on strong "Pathology" at bounding box center [351, 184] width 80 height 19
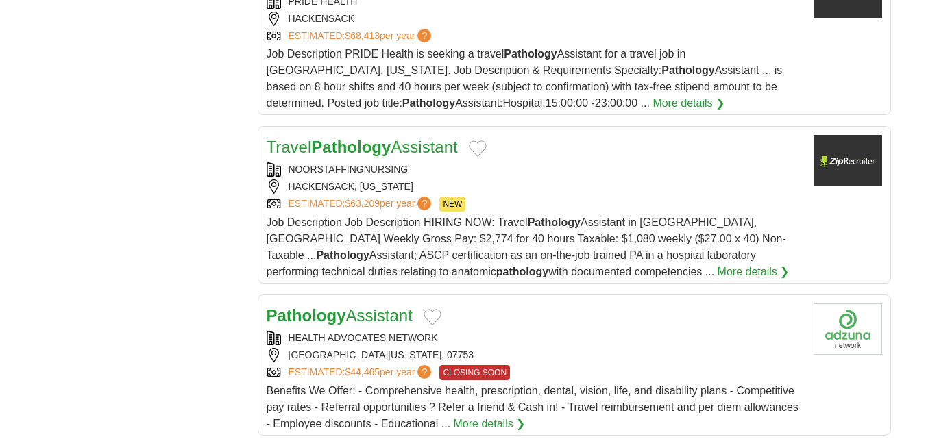
scroll to position [1371, 0]
click at [382, 306] on link "Pathology Assistant" at bounding box center [340, 315] width 146 height 19
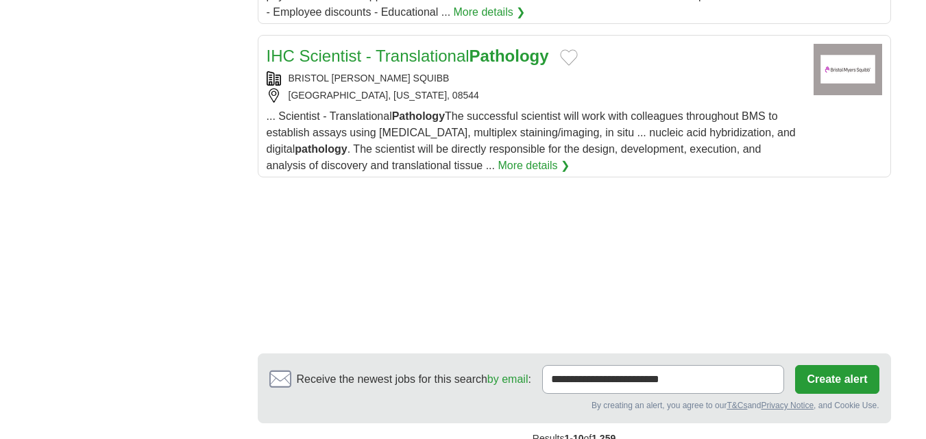
scroll to position [1919, 0]
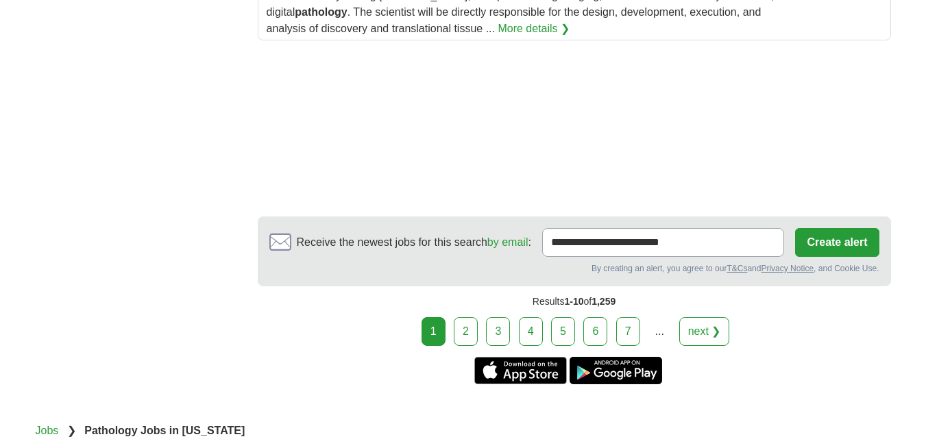
click at [466, 317] on link "2" at bounding box center [466, 331] width 24 height 29
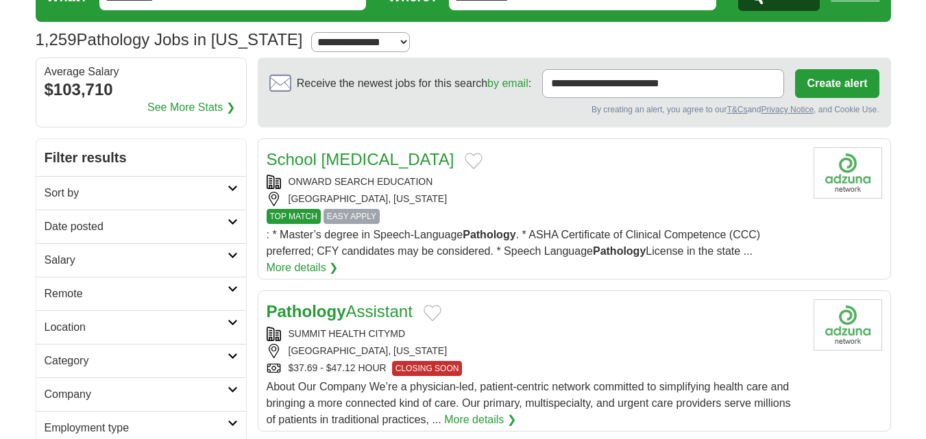
scroll to position [137, 0]
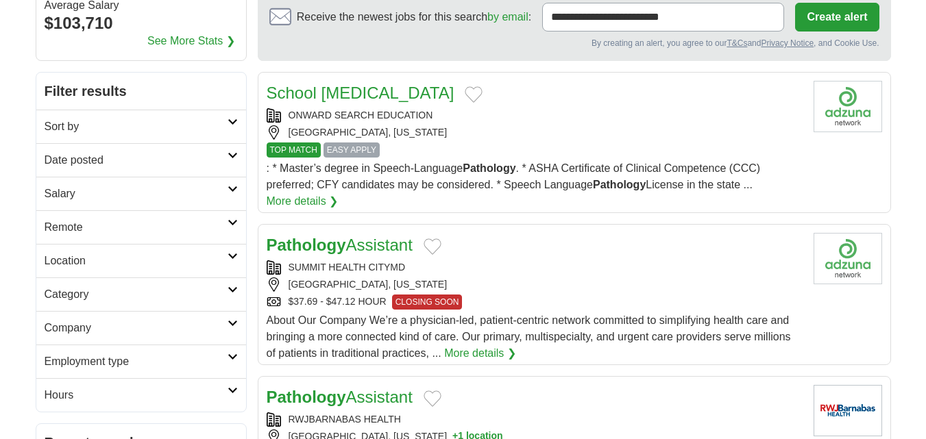
click at [358, 243] on link "Pathology Assistant" at bounding box center [340, 245] width 146 height 19
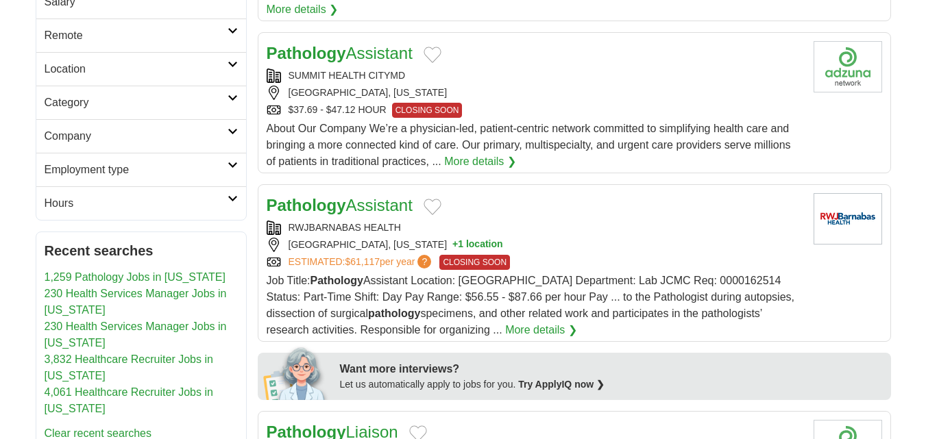
scroll to position [343, 0]
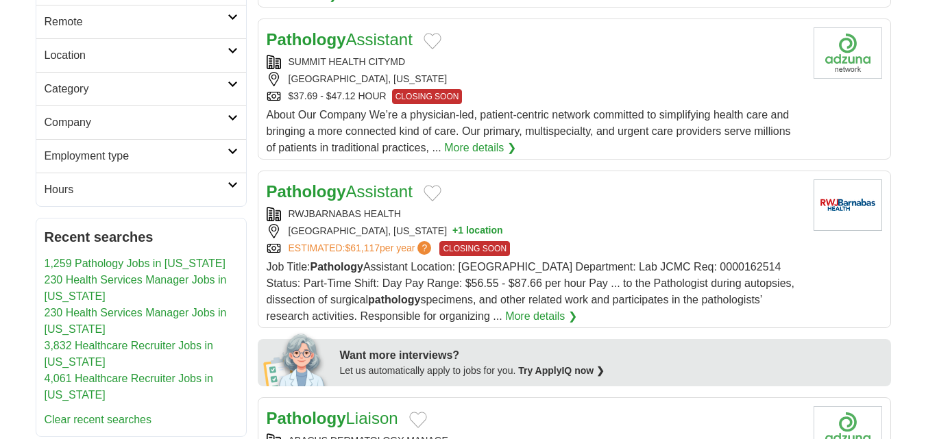
click at [371, 196] on link "Pathology Assistant" at bounding box center [340, 191] width 146 height 19
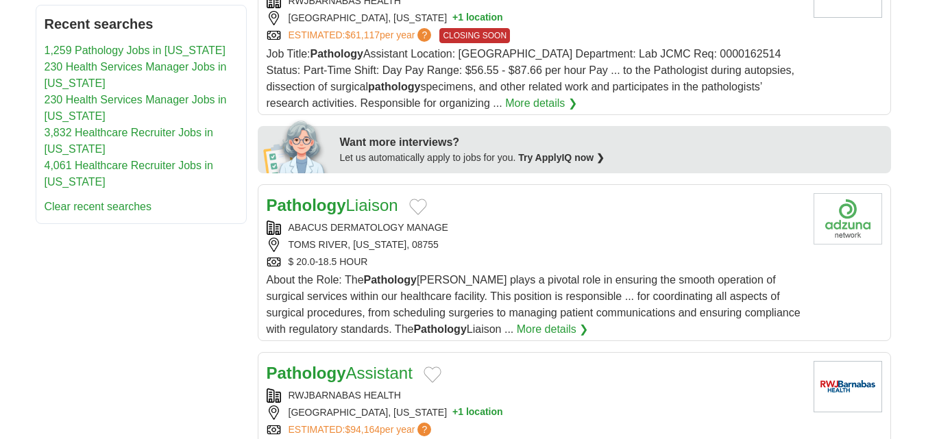
scroll to position [685, 0]
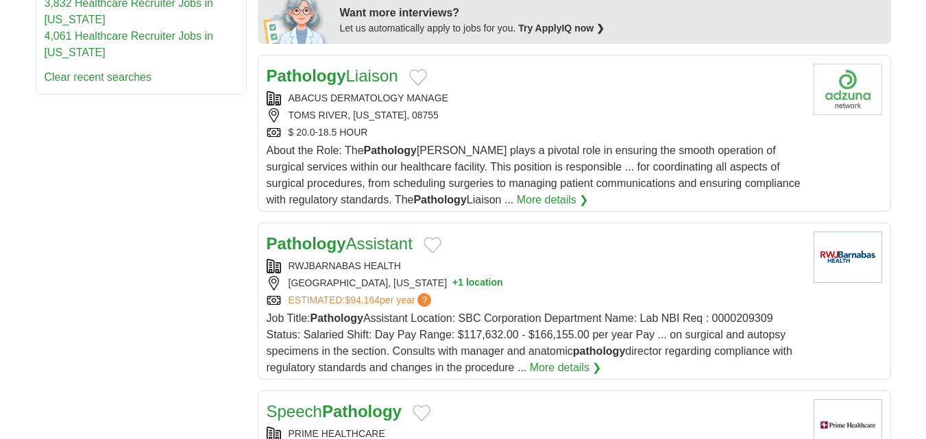
click at [371, 249] on link "Pathology Assistant" at bounding box center [340, 243] width 146 height 19
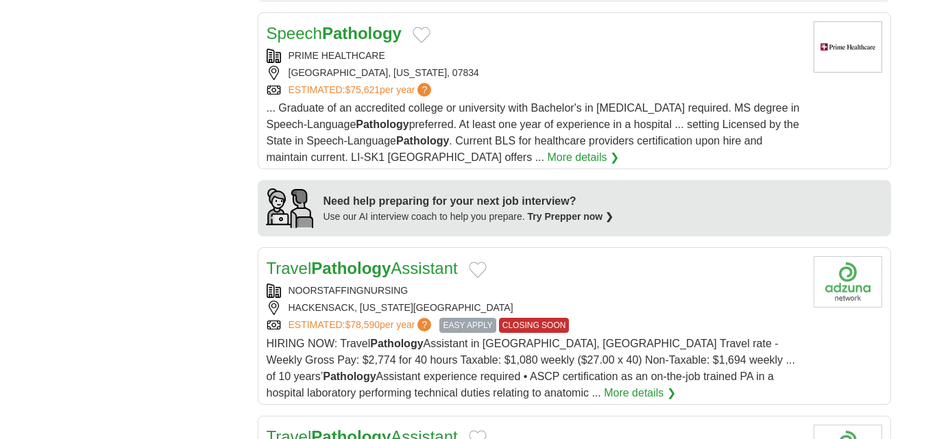
scroll to position [1097, 0]
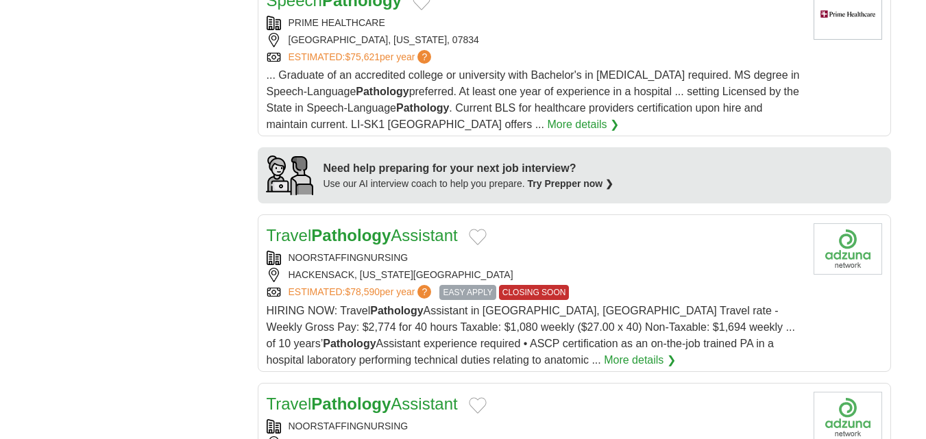
click at [391, 230] on strong "Pathology" at bounding box center [351, 235] width 80 height 19
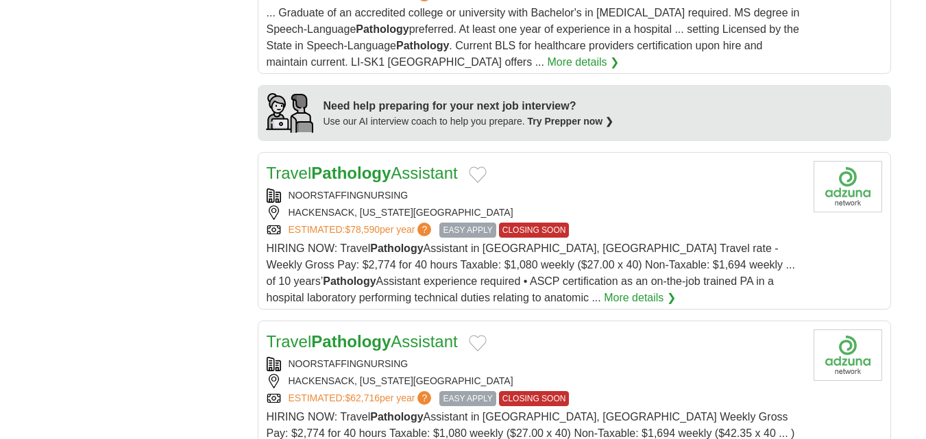
scroll to position [1302, 0]
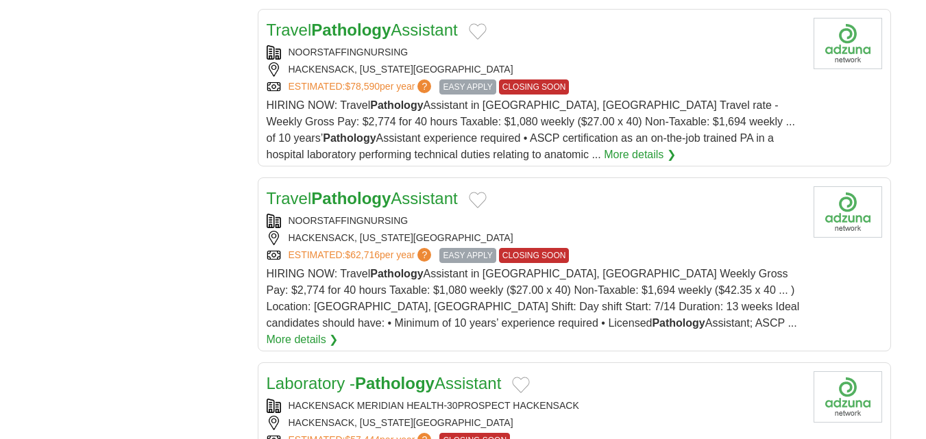
click at [389, 196] on strong "Pathology" at bounding box center [351, 198] width 80 height 19
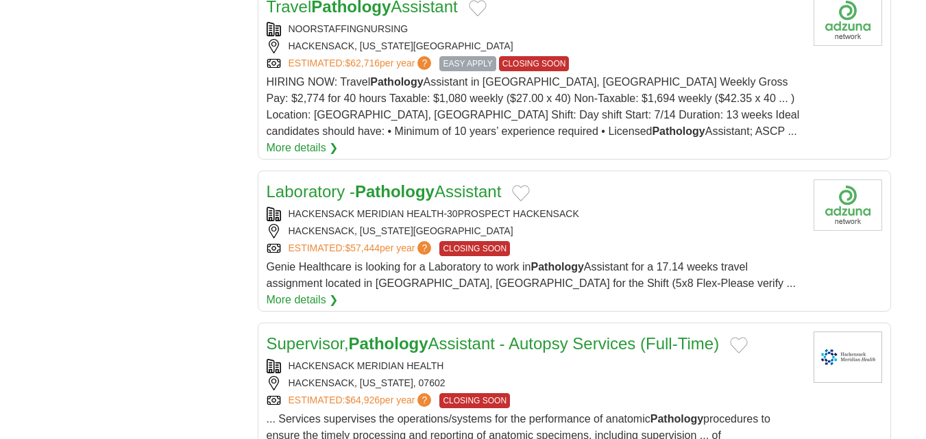
scroll to position [1508, 0]
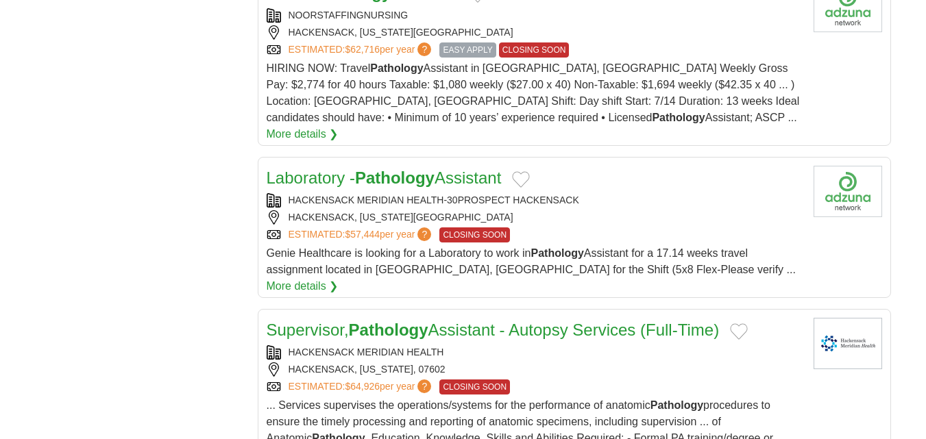
click at [374, 169] on strong "Pathology" at bounding box center [395, 178] width 80 height 19
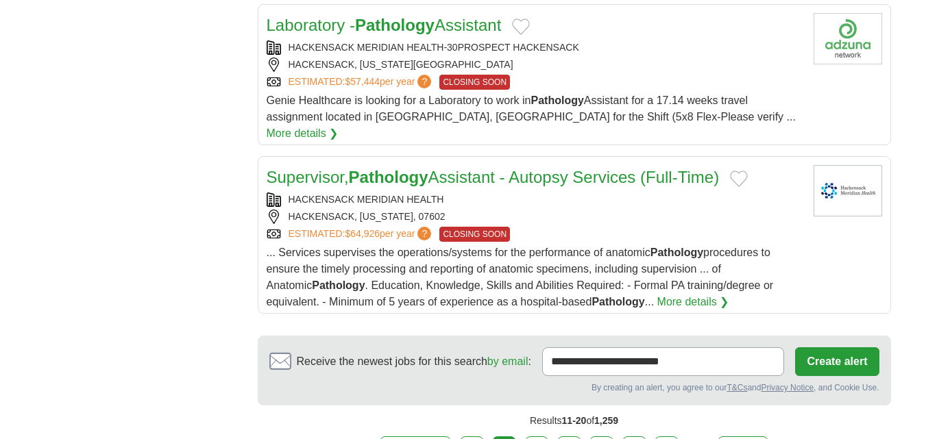
scroll to position [1645, 0]
